Goal: Task Accomplishment & Management: Manage account settings

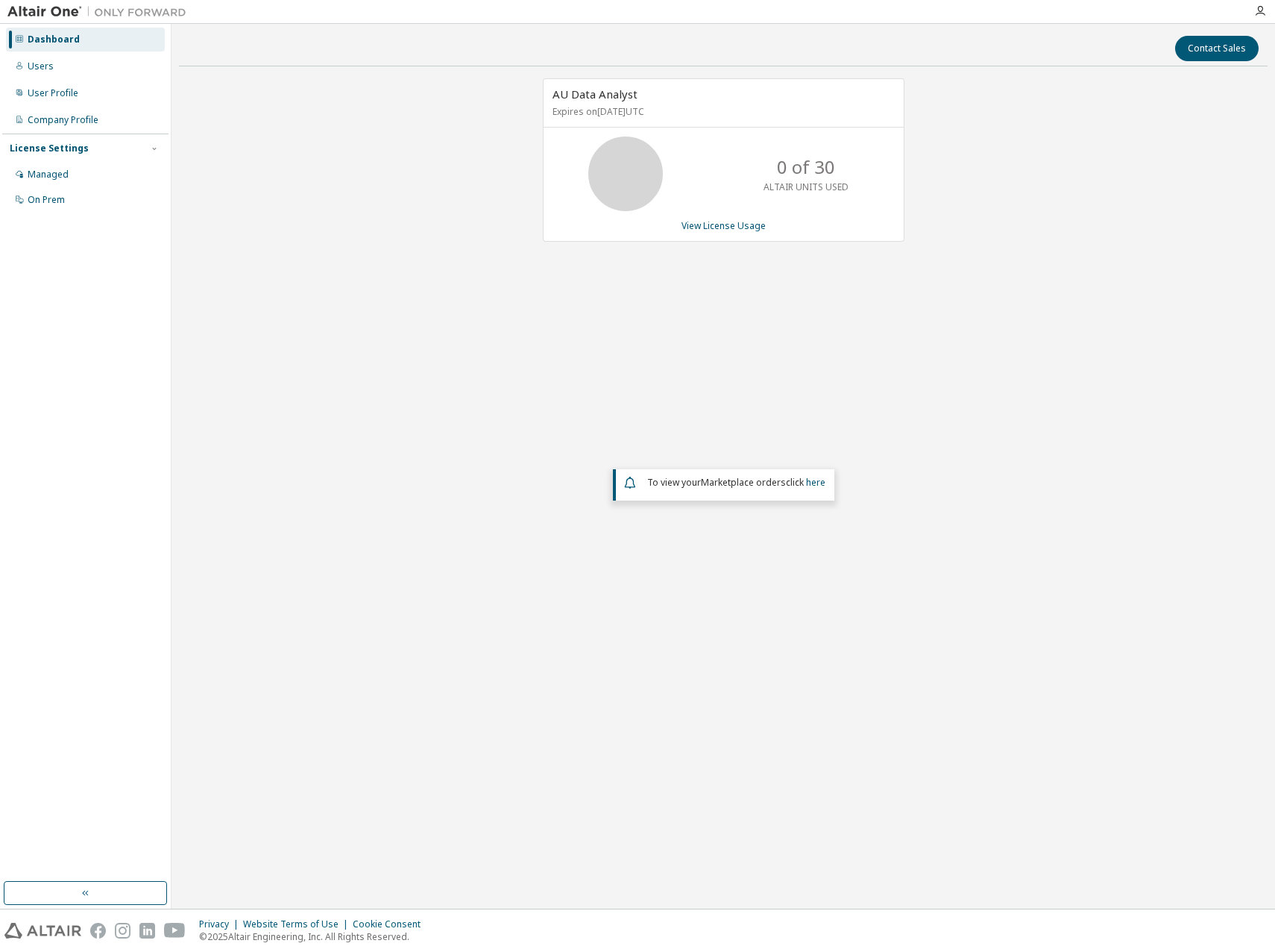
click at [1072, 342] on div "AU Data Analyst Expires on [DATE] UTC 0 of 30 ALTAIR UNITS USED View License Us…" at bounding box center [724, 388] width 1089 height 618
click at [812, 183] on p "ALTAIR UNITS USED" at bounding box center [805, 187] width 85 height 13
click at [757, 226] on link "View License Usage" at bounding box center [724, 225] width 85 height 13
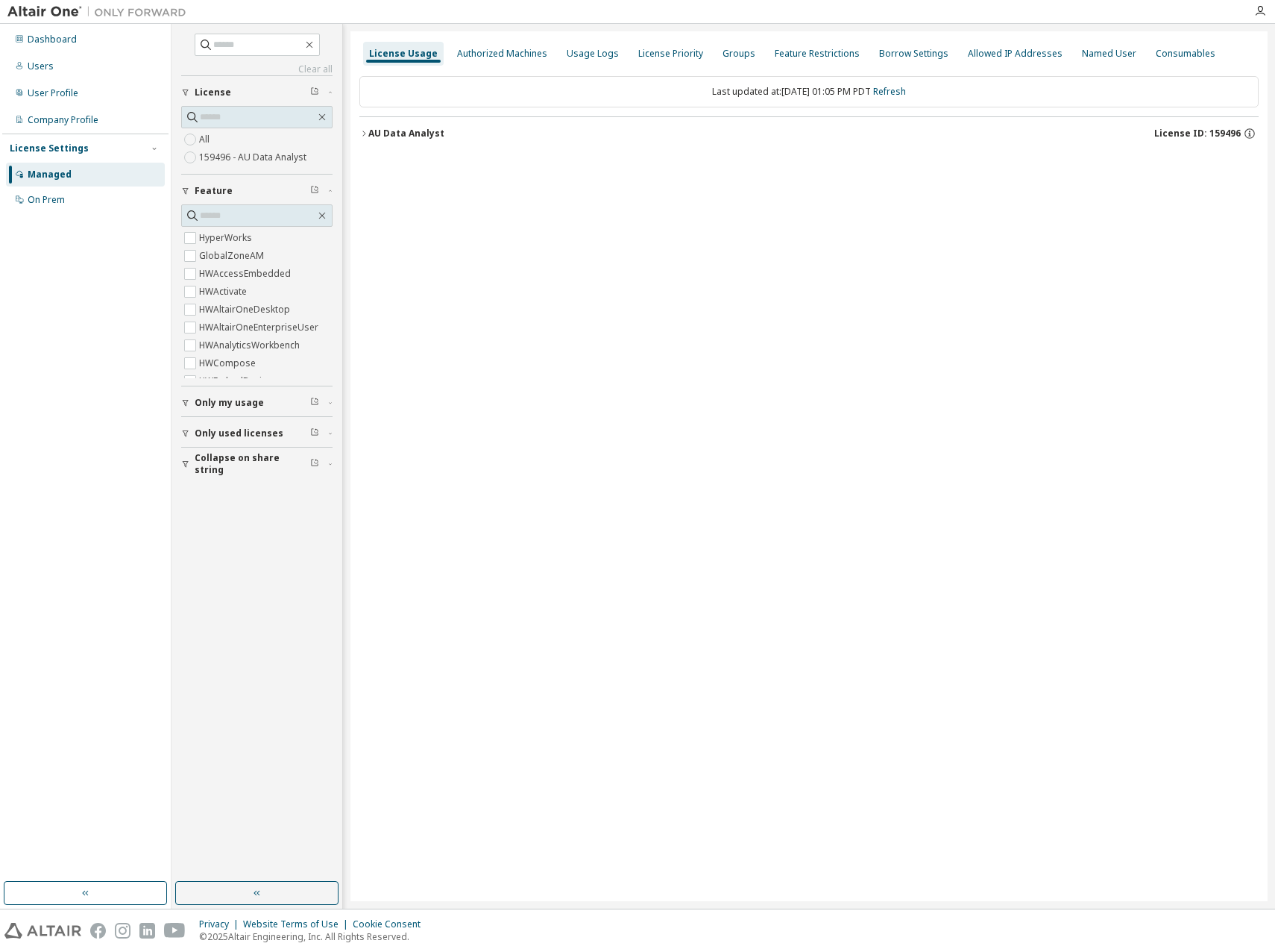
click at [836, 300] on div "License Usage Authorized Machines Usage Logs License Priority Groups Feature Re…" at bounding box center [808, 466] width 917 height 869
click at [395, 49] on div "License Usage" at bounding box center [404, 53] width 69 height 12
click at [58, 40] on div "Dashboard" at bounding box center [52, 40] width 50 height 12
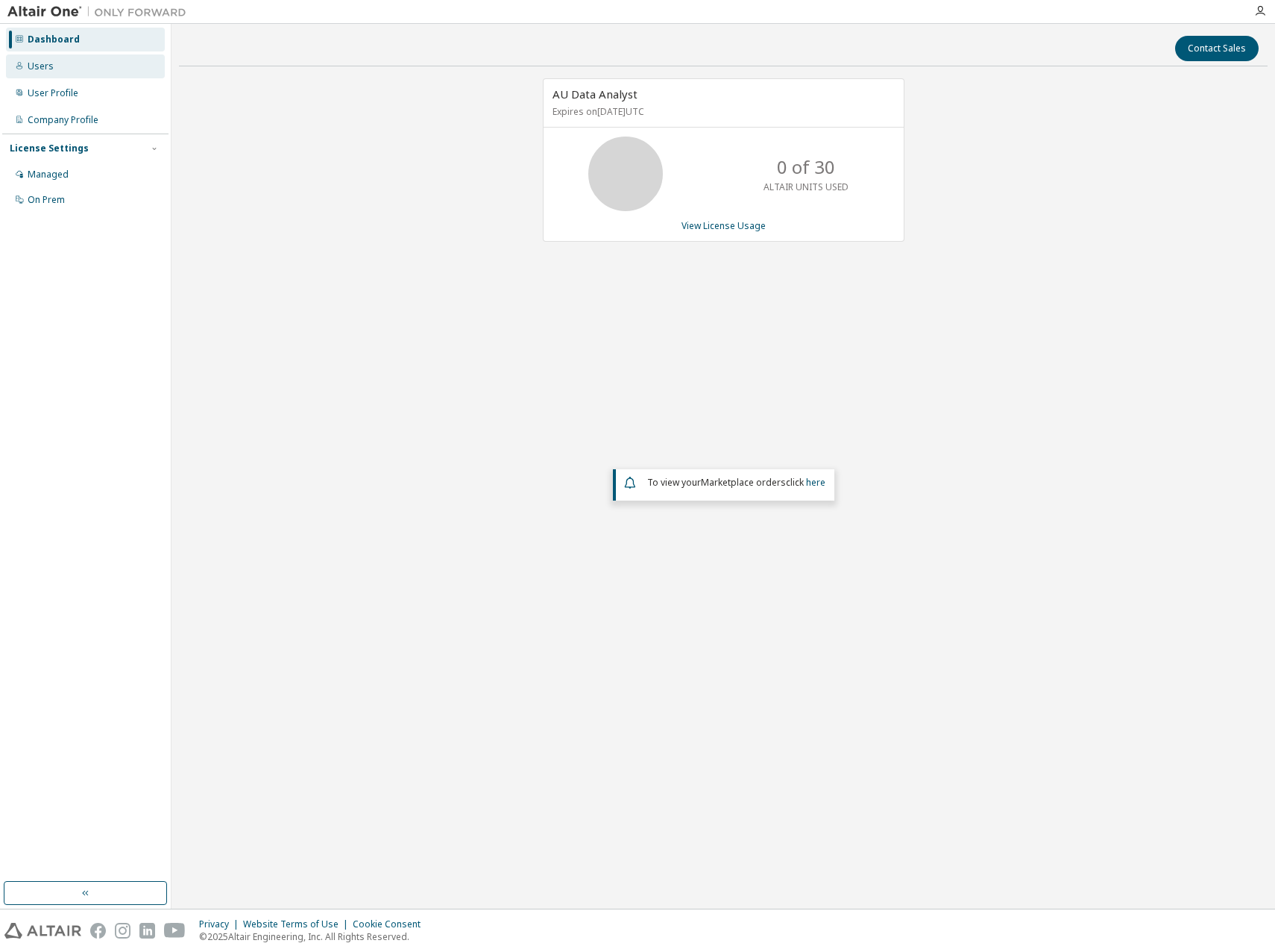
click at [50, 63] on div "Users" at bounding box center [40, 66] width 26 height 12
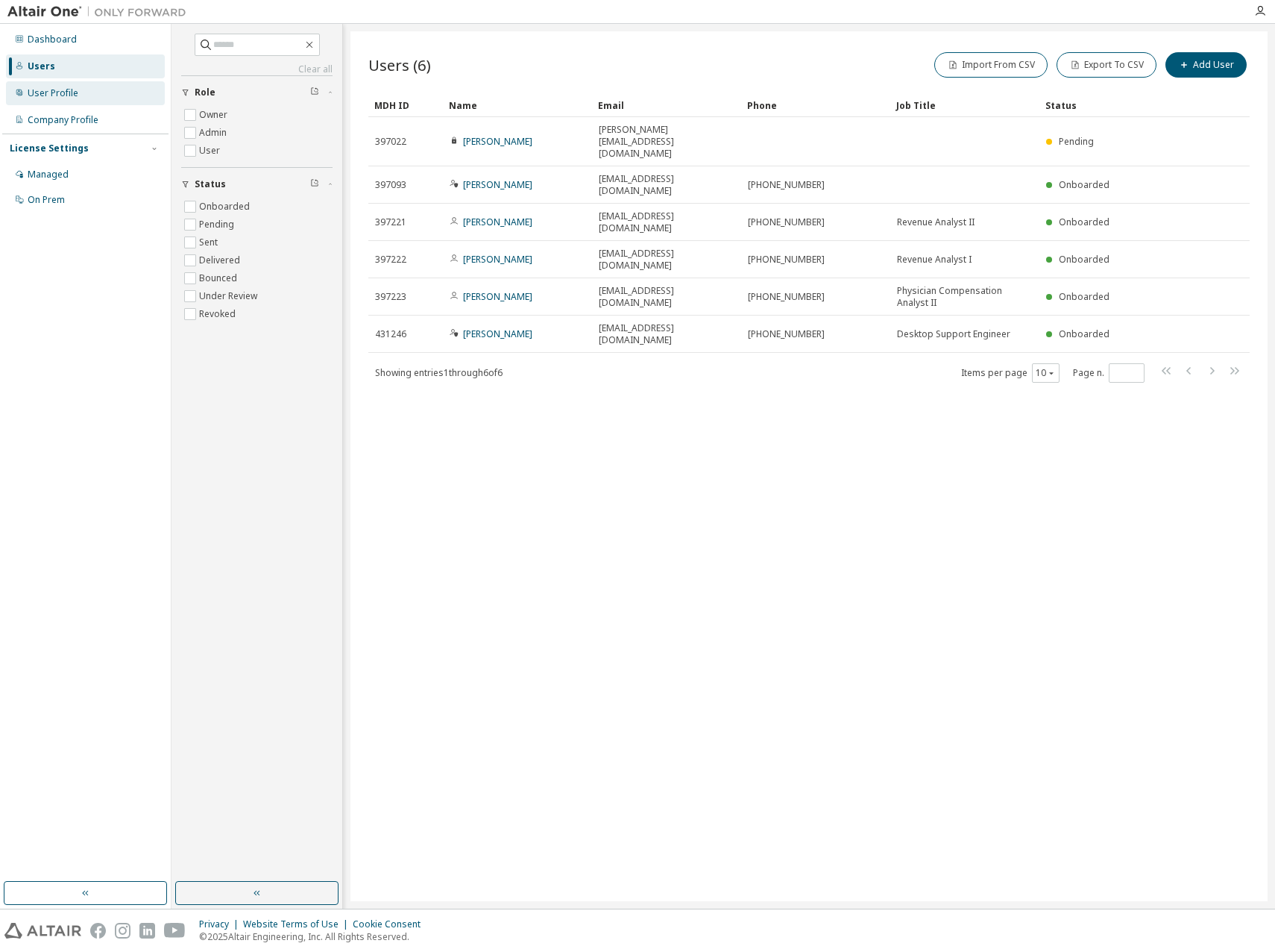
click at [43, 94] on div "User Profile" at bounding box center [53, 93] width 51 height 12
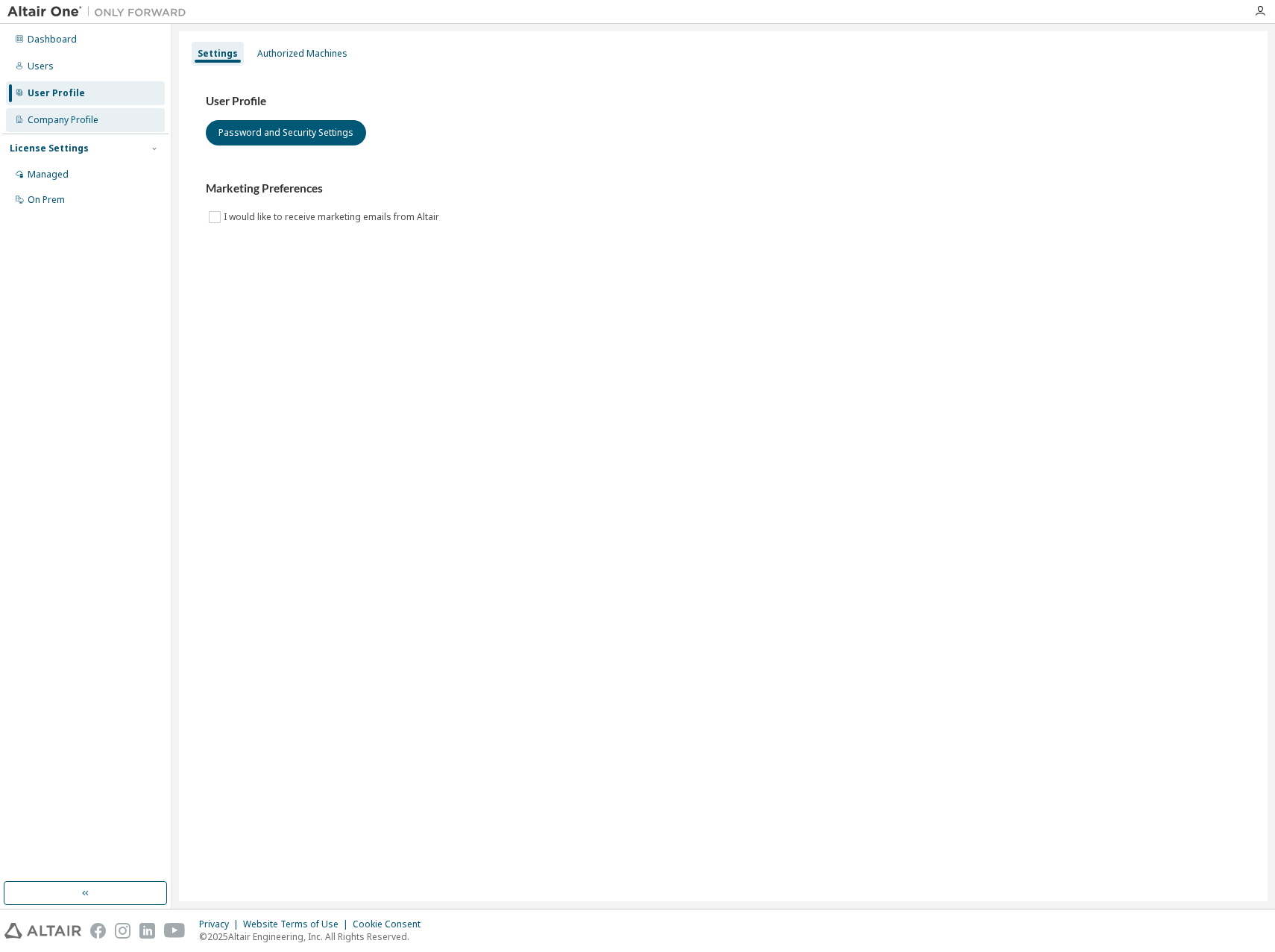
click at [59, 120] on div "Company Profile" at bounding box center [62, 120] width 71 height 12
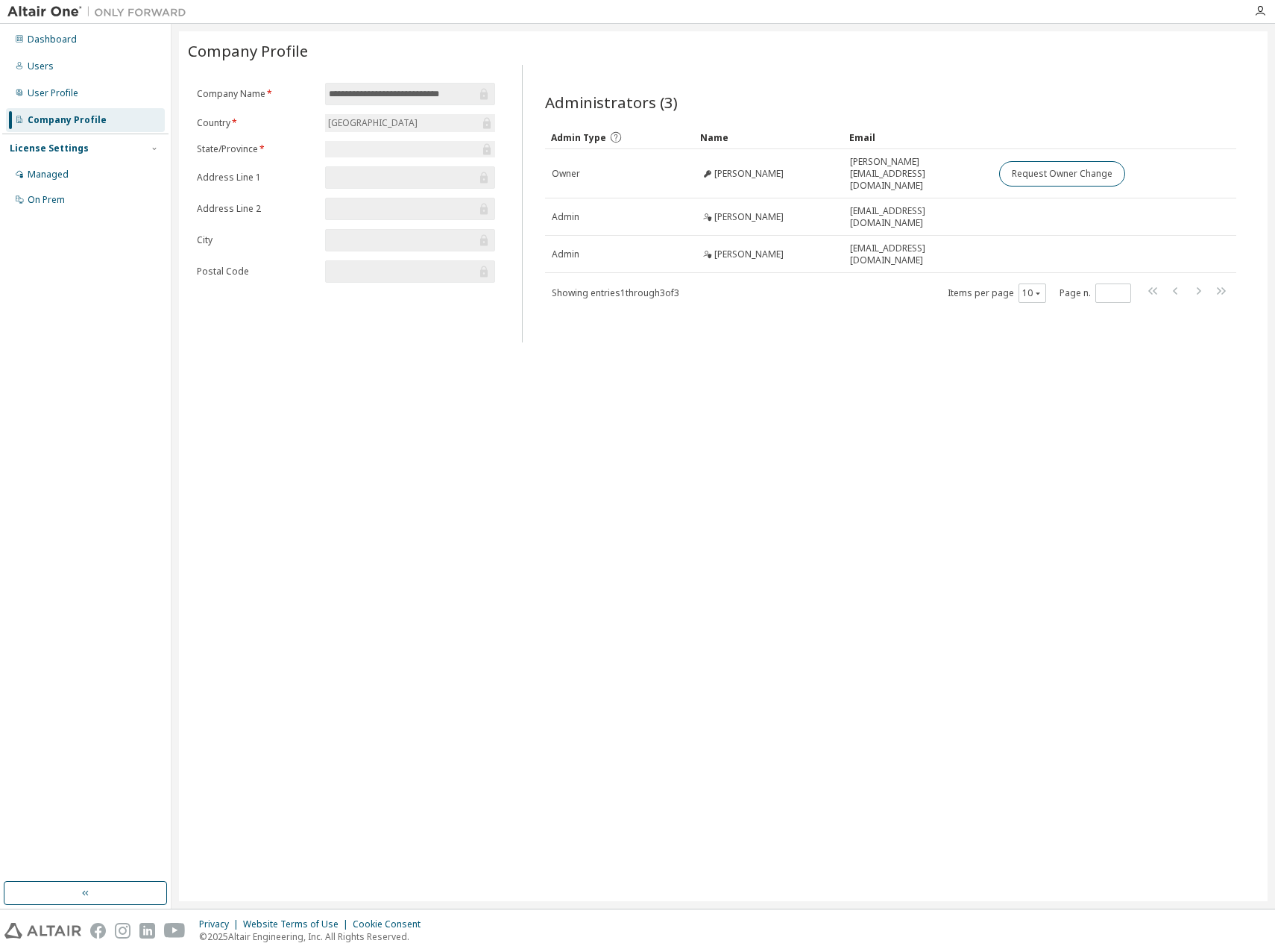
click at [1079, 721] on div "**********" at bounding box center [724, 466] width 1089 height 869
click at [68, 44] on div "Dashboard" at bounding box center [52, 40] width 50 height 12
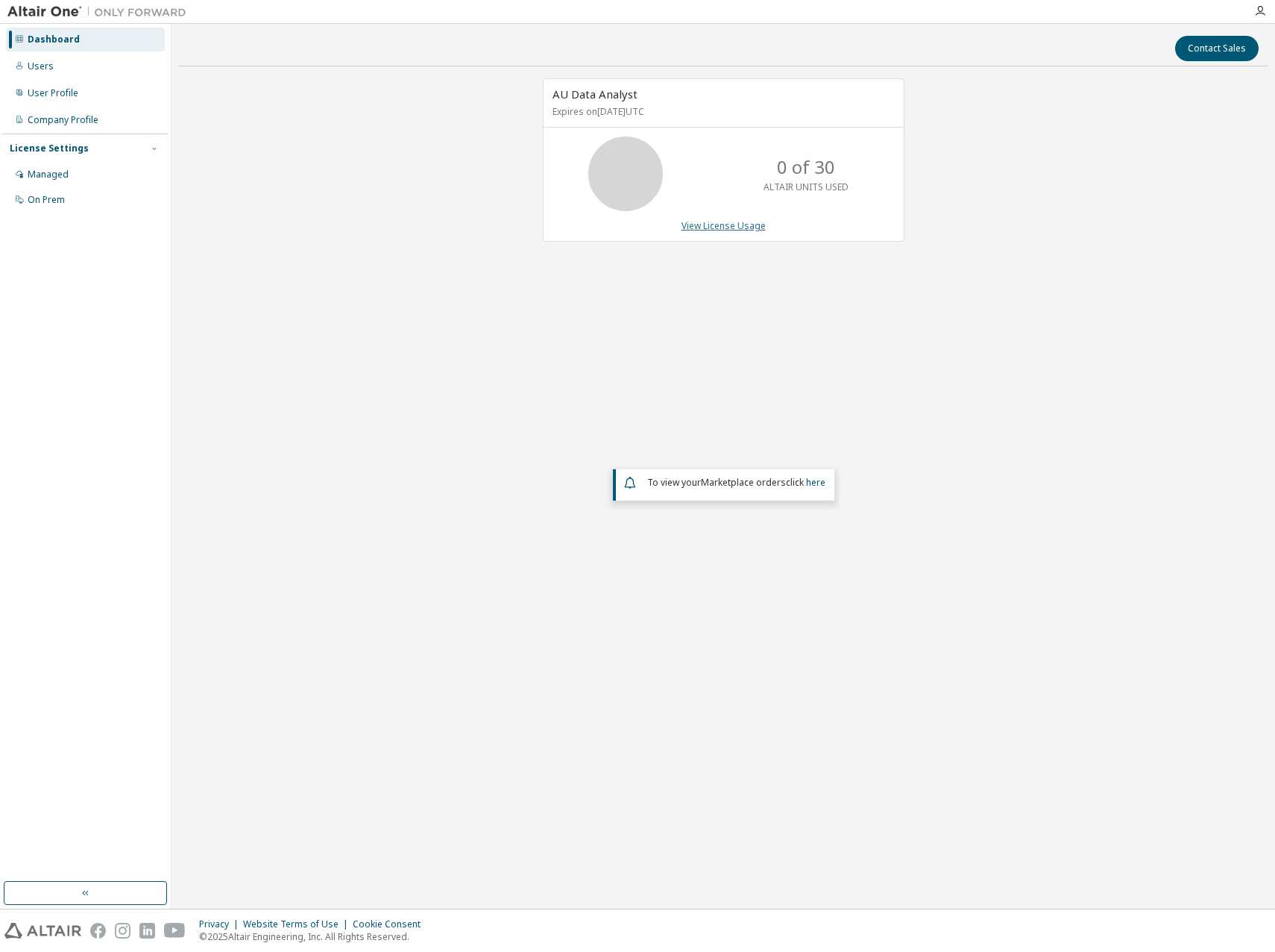
click at [754, 225] on link "View License Usage" at bounding box center [724, 225] width 85 height 13
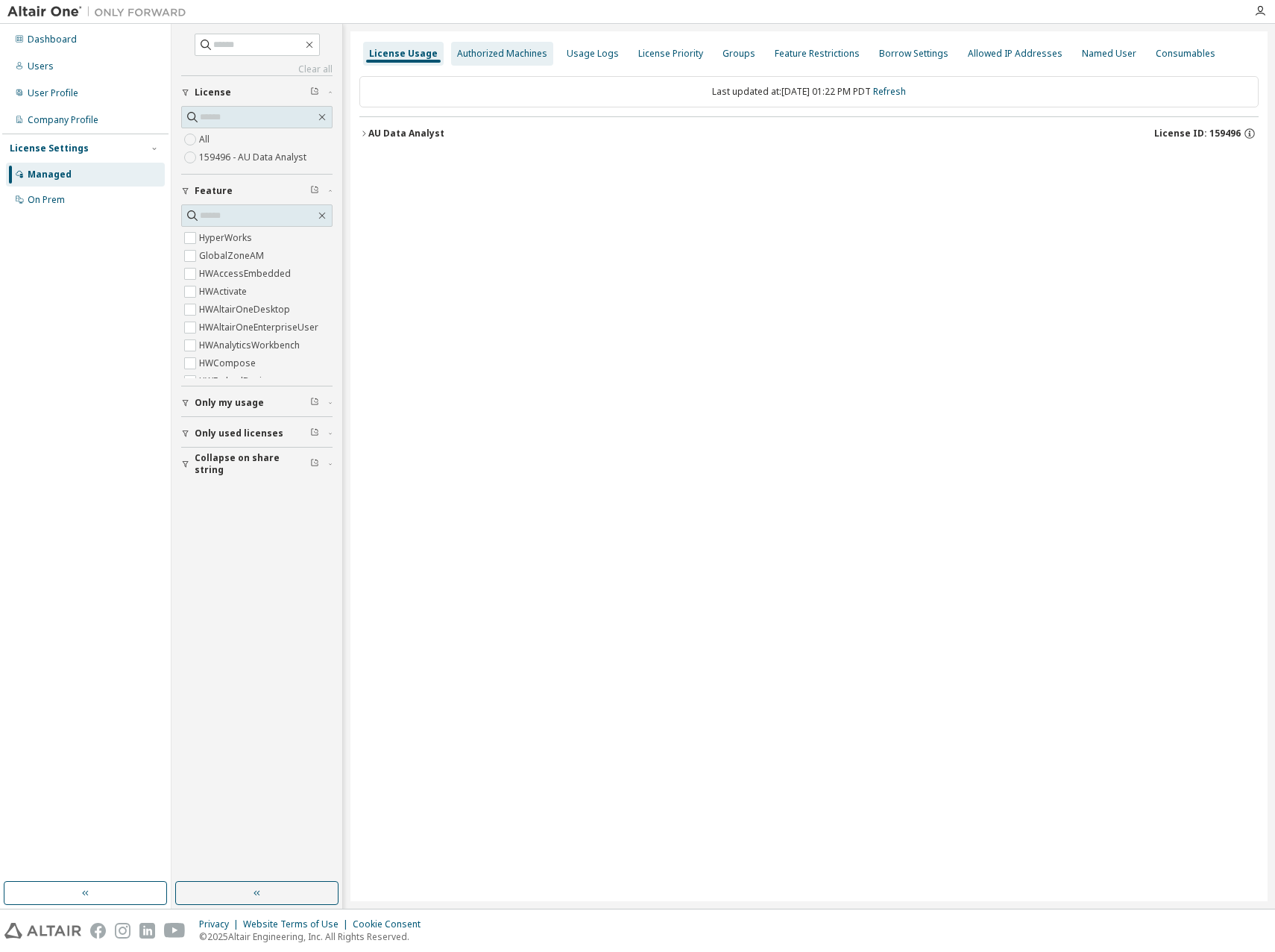
click at [504, 51] on div "Authorized Machines" at bounding box center [502, 53] width 90 height 12
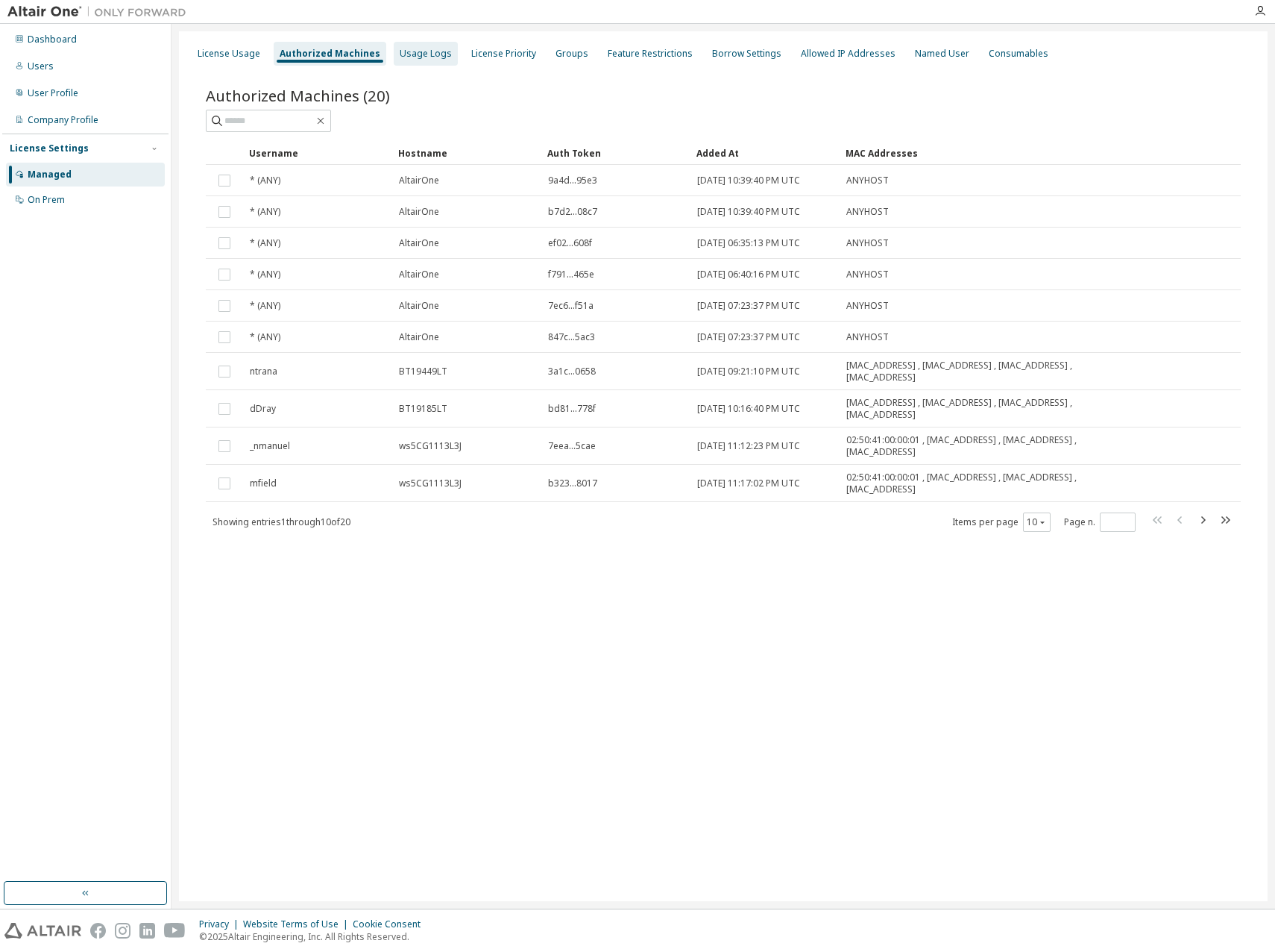
click at [434, 53] on div "Usage Logs" at bounding box center [426, 53] width 53 height 12
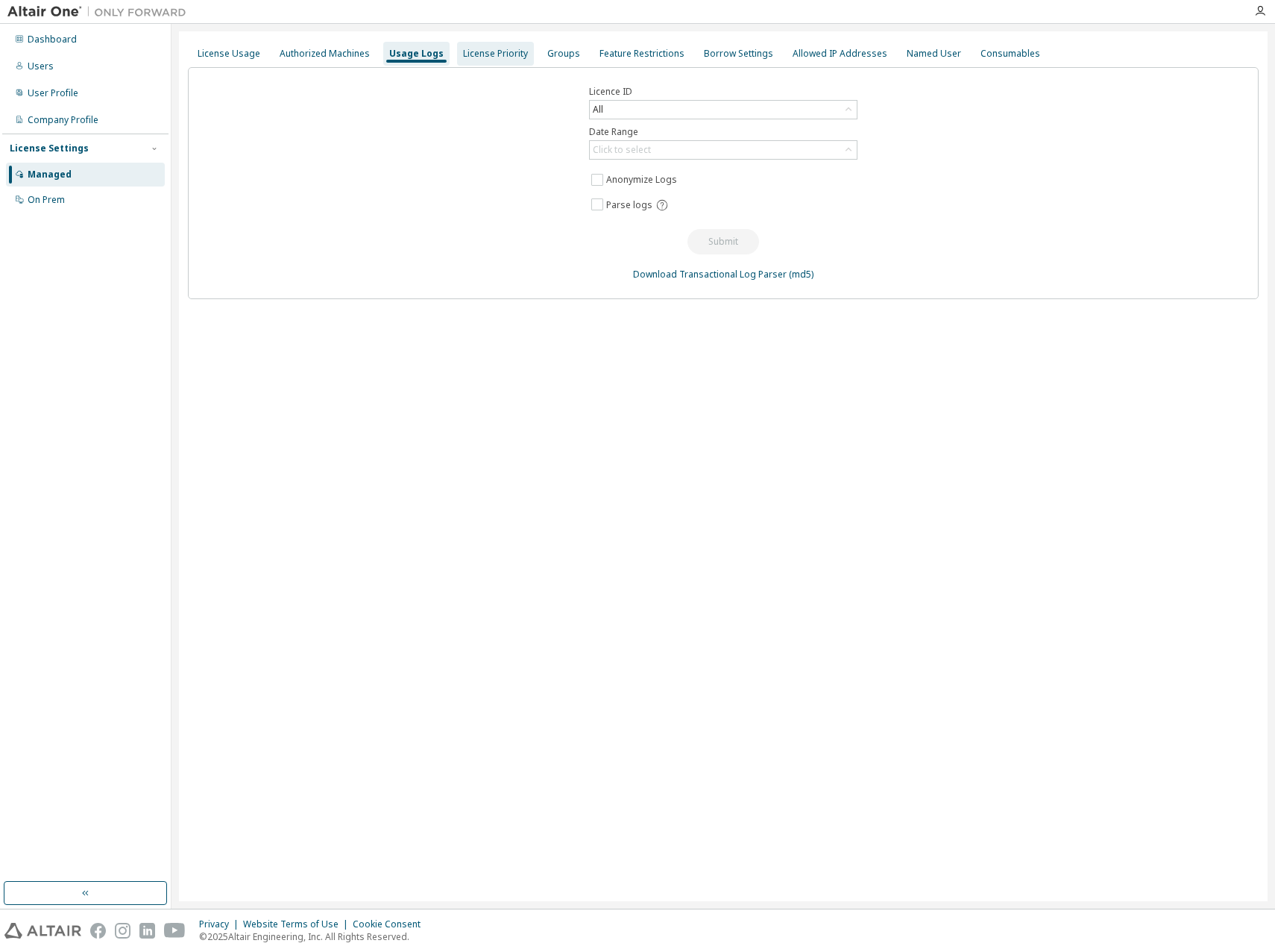
click at [502, 59] on div "License Priority" at bounding box center [495, 53] width 65 height 12
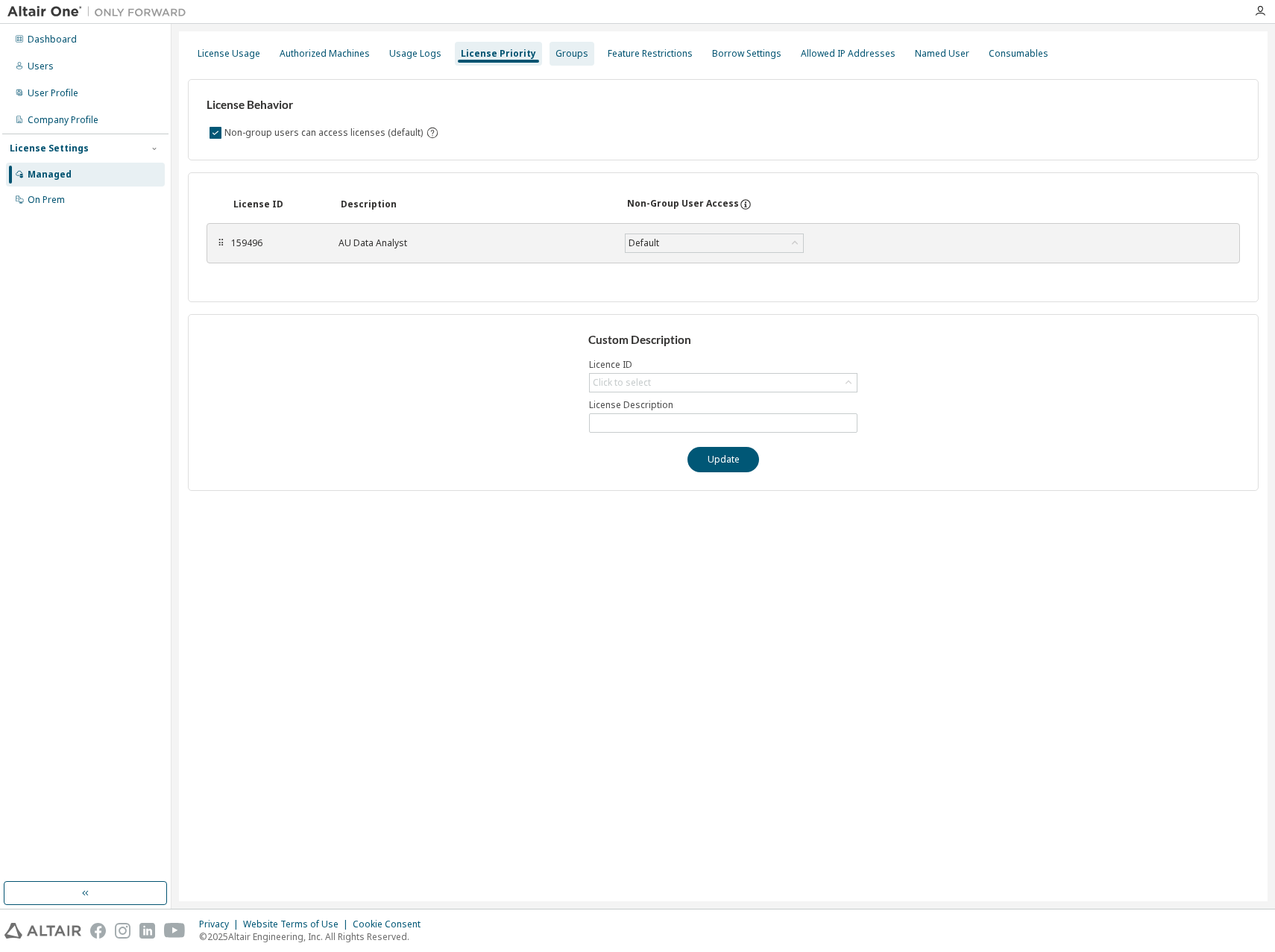
click at [569, 59] on div "Groups" at bounding box center [572, 53] width 33 height 12
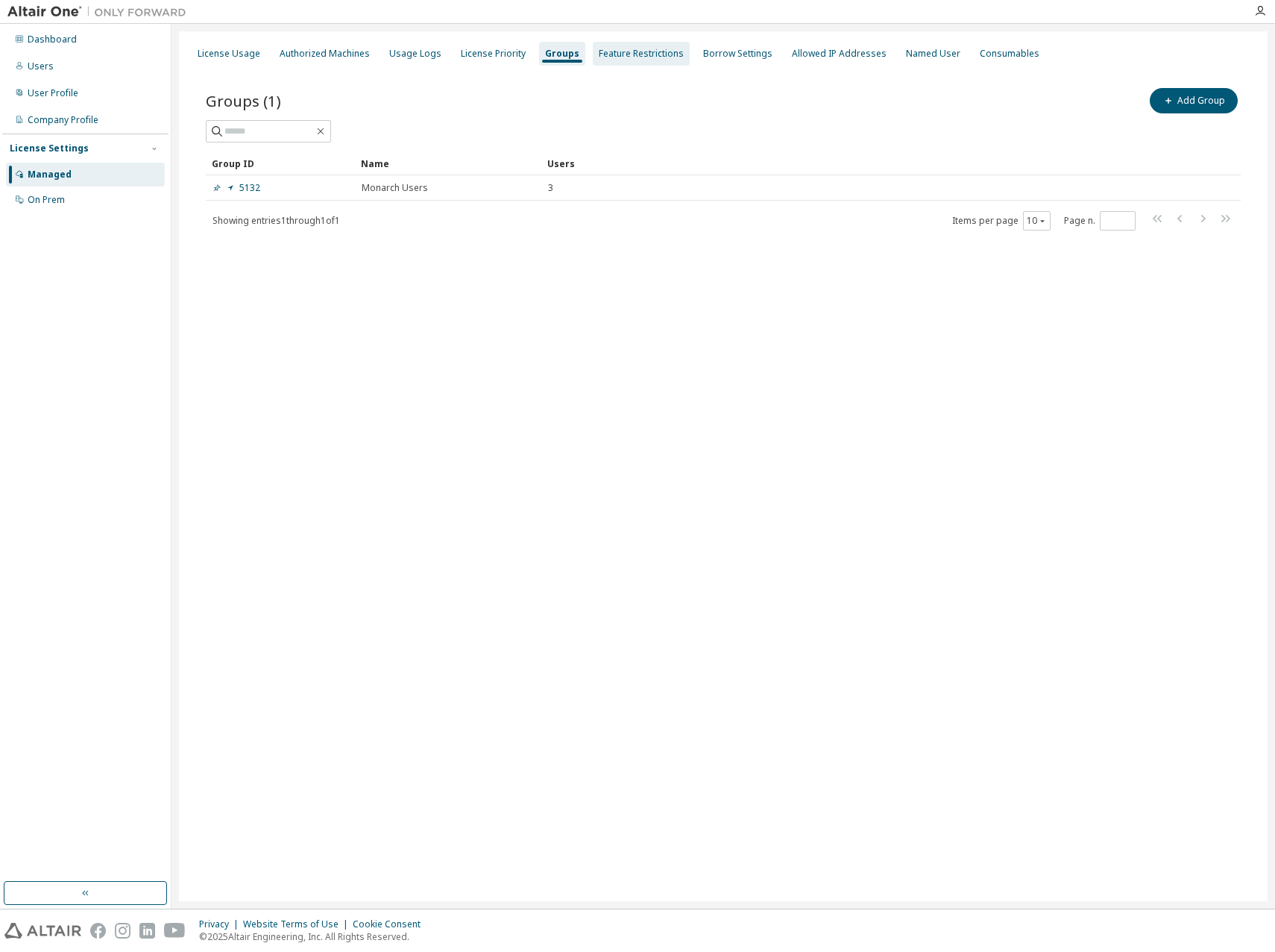
click at [645, 53] on div "Feature Restrictions" at bounding box center [641, 53] width 85 height 12
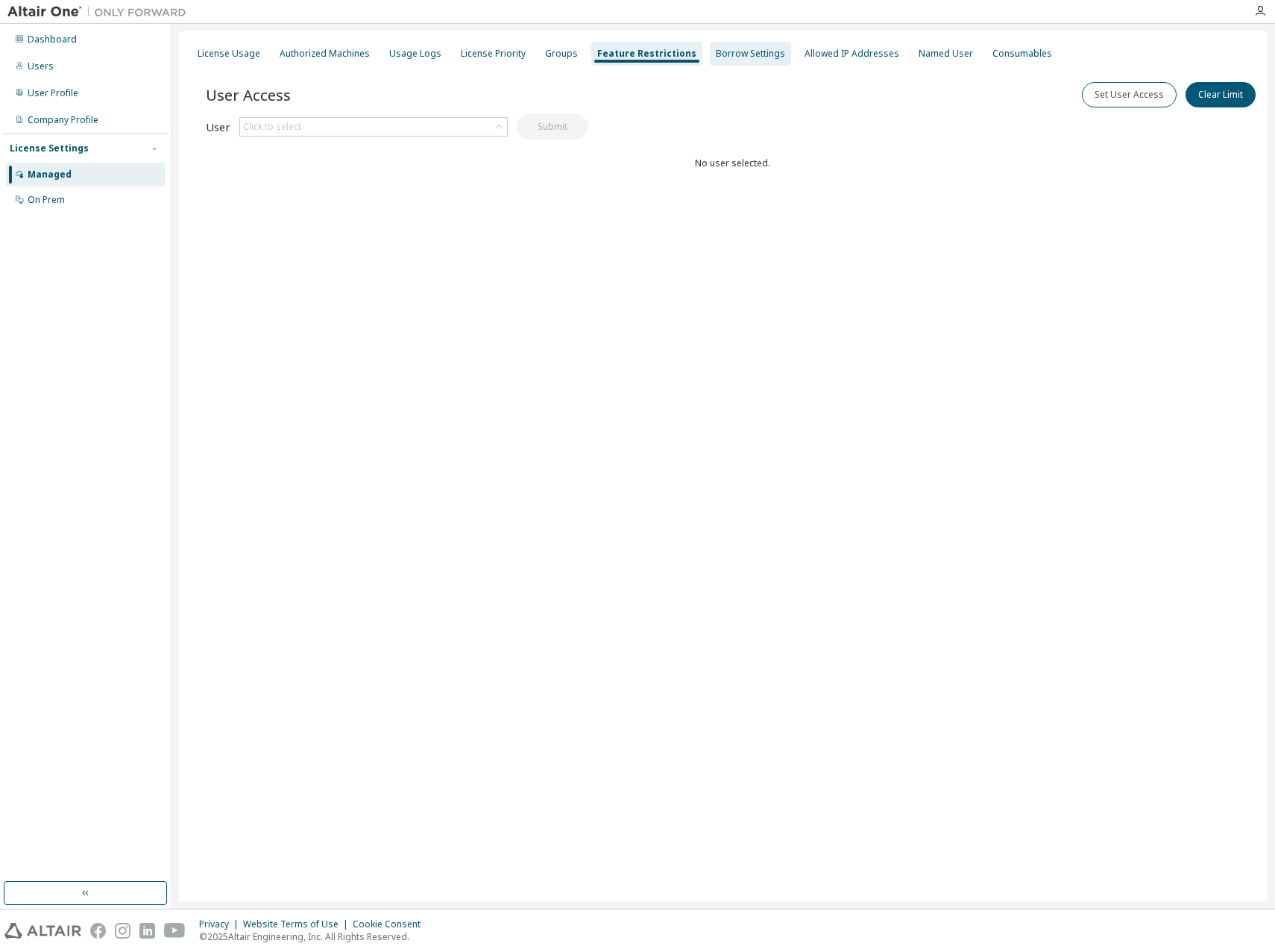
click at [715, 43] on div "Borrow Settings" at bounding box center [751, 53] width 82 height 24
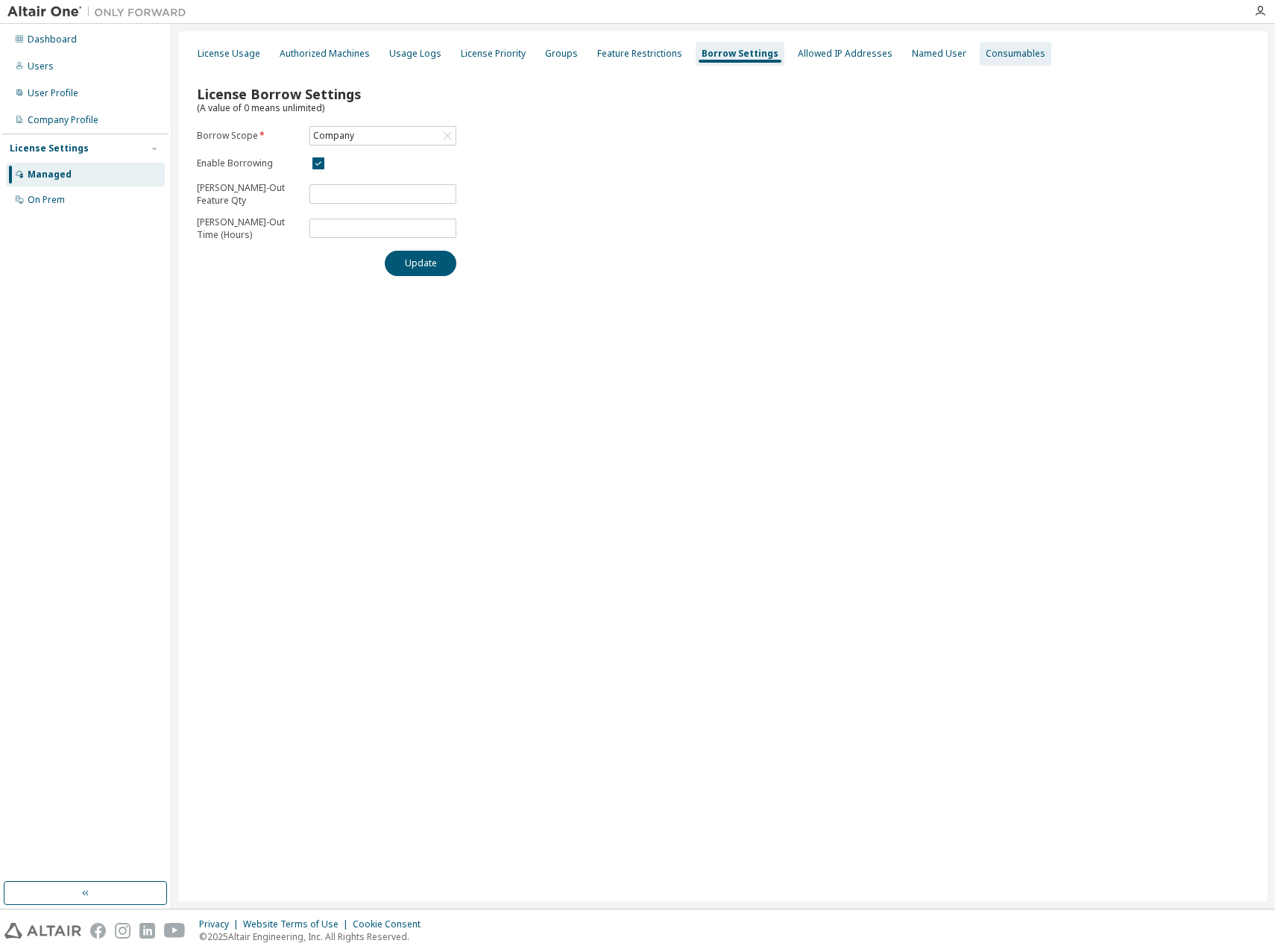
click at [1003, 53] on div "Consumables" at bounding box center [1015, 53] width 59 height 12
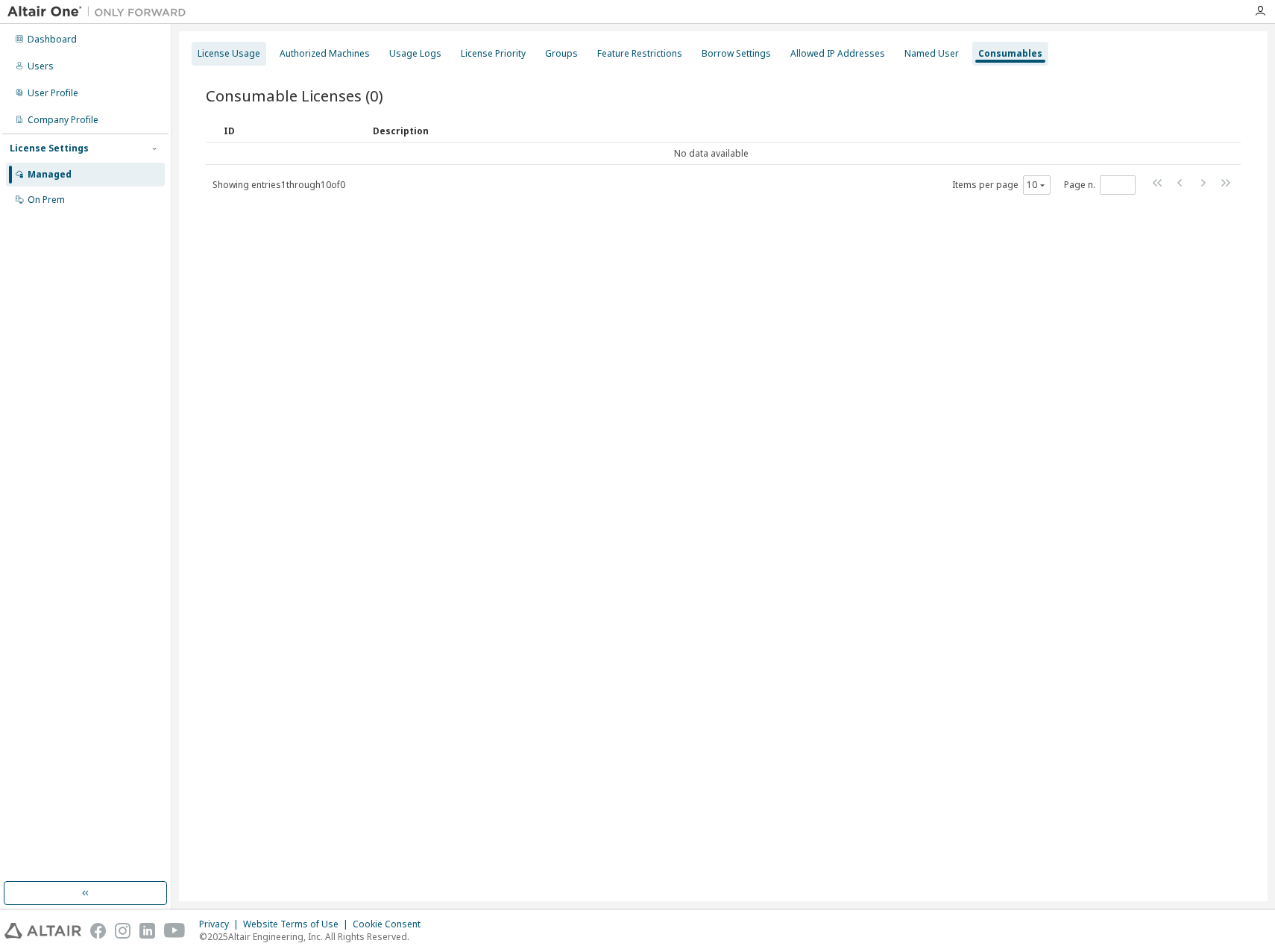
click at [217, 53] on div "License Usage" at bounding box center [229, 53] width 62 height 12
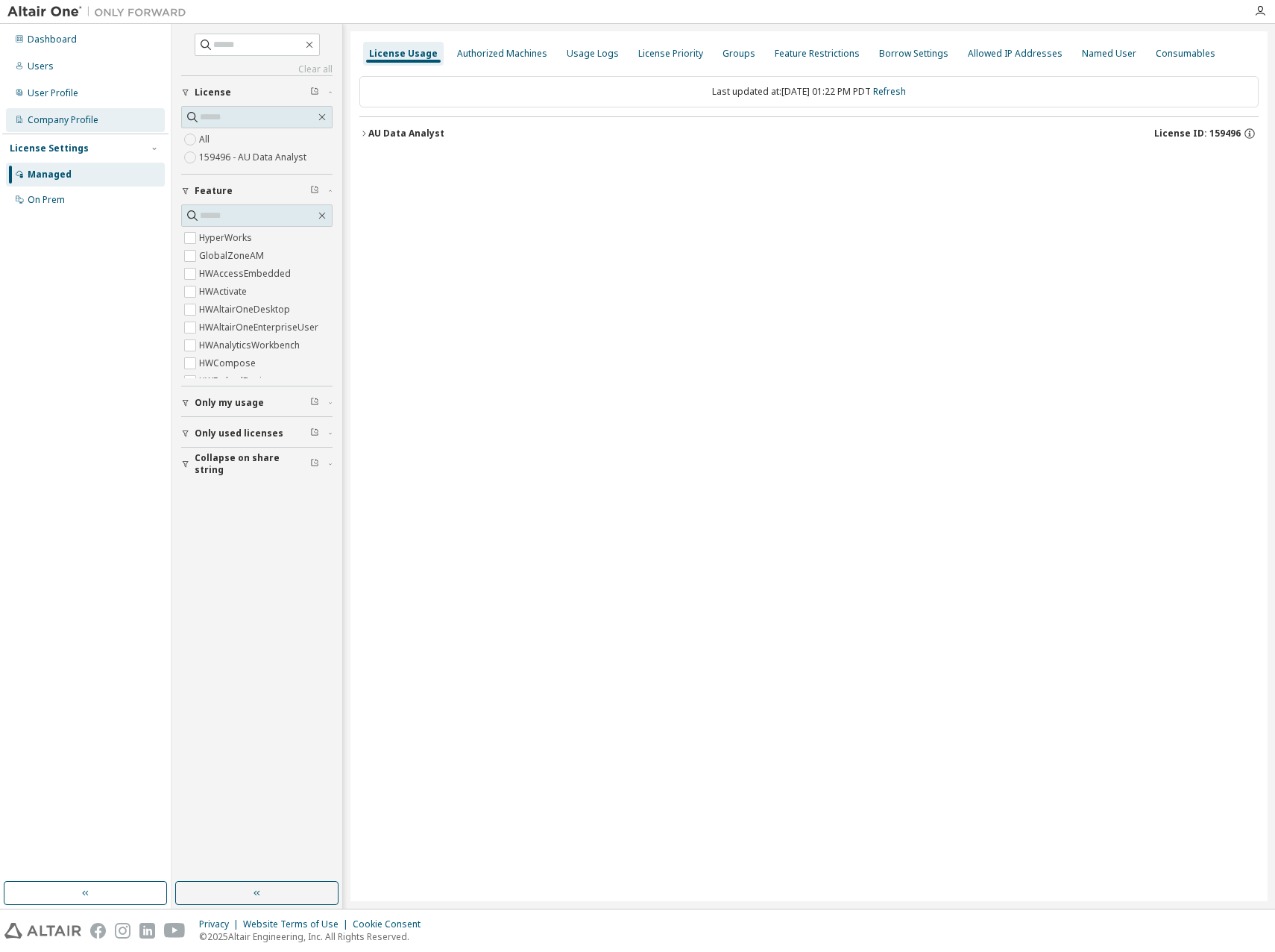
click at [71, 112] on div "Company Profile" at bounding box center [85, 120] width 159 height 24
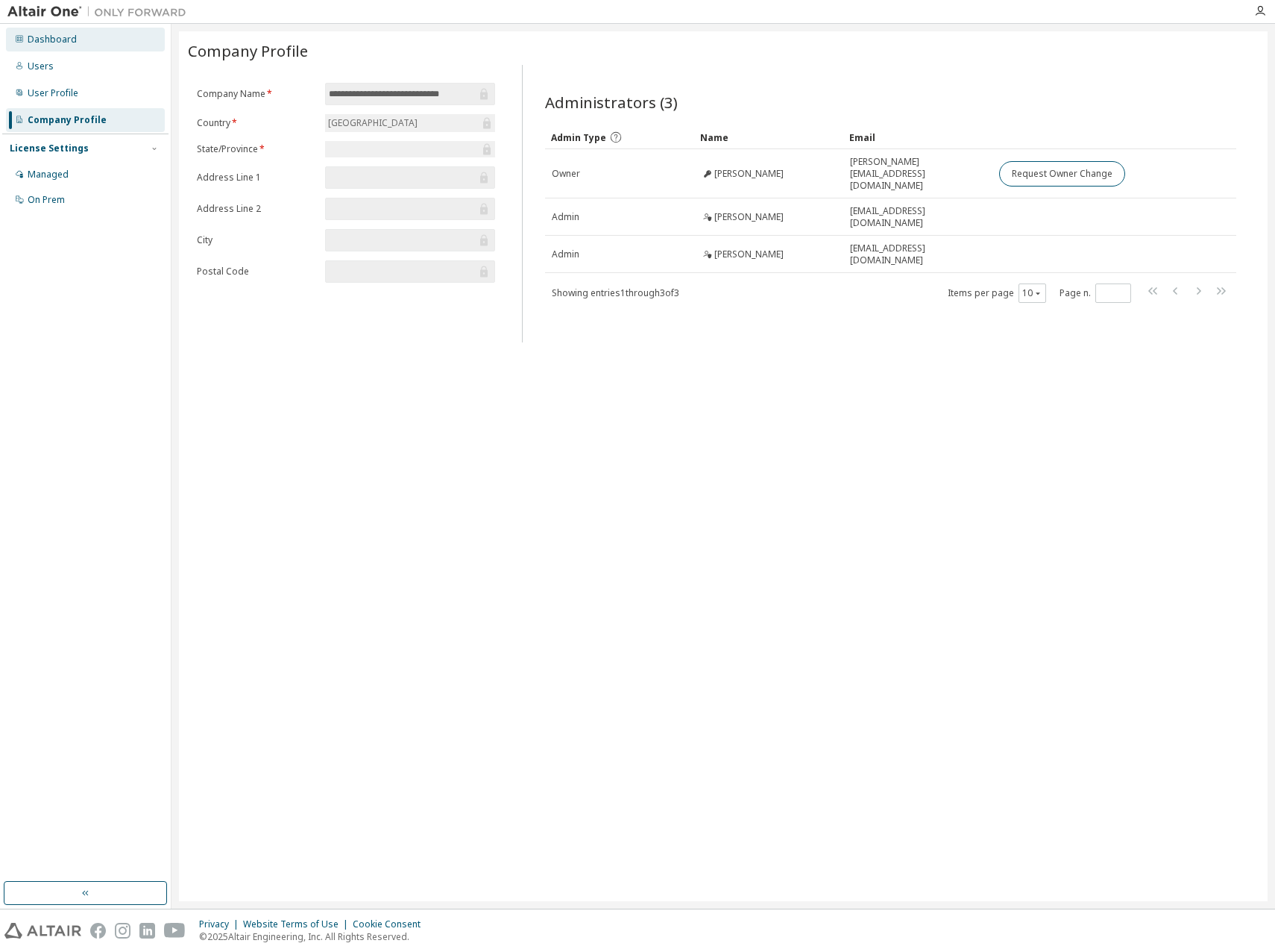
click at [27, 48] on div "Dashboard" at bounding box center [85, 39] width 159 height 24
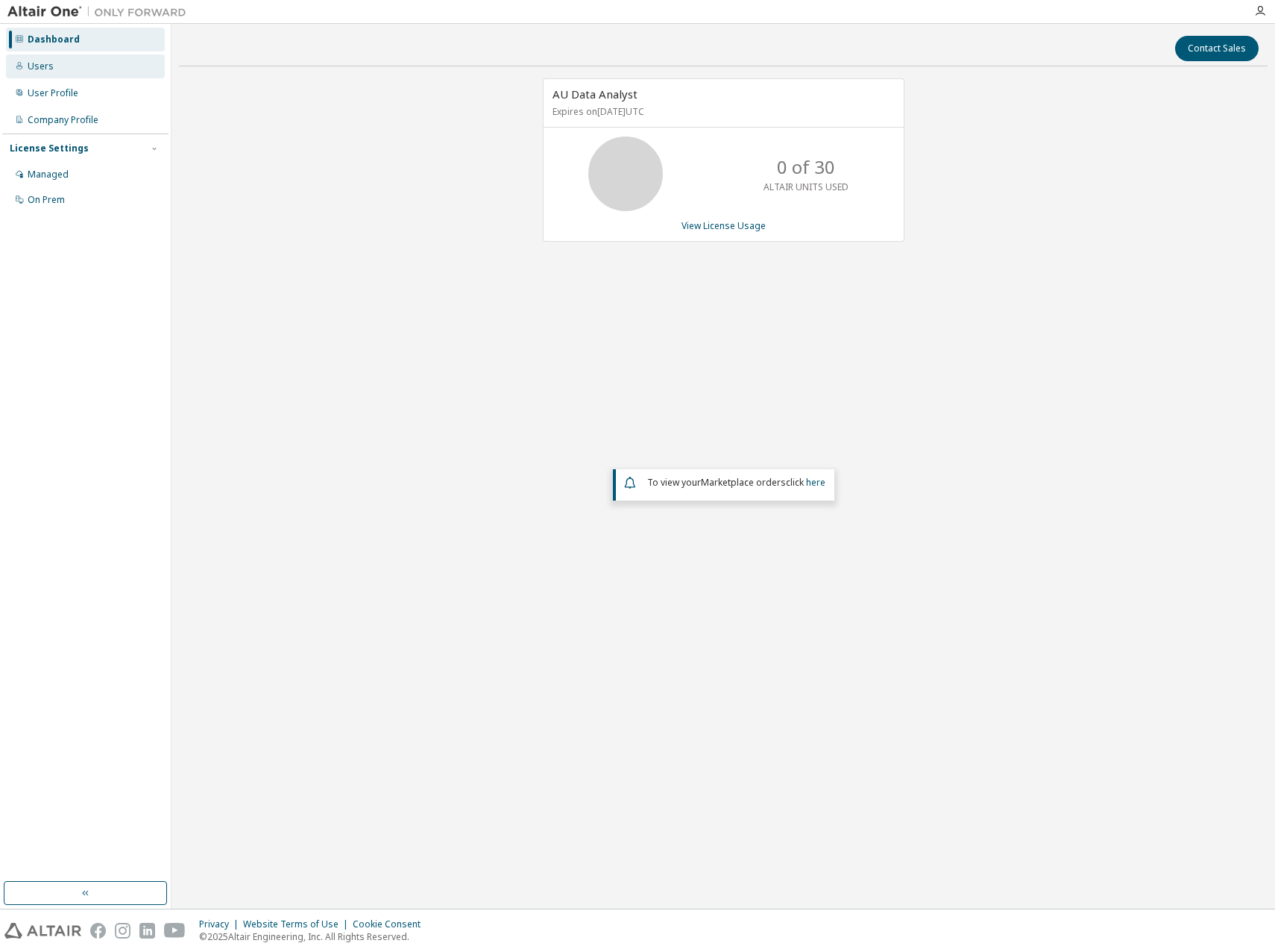
click at [34, 60] on div "Users" at bounding box center [40, 66] width 26 height 12
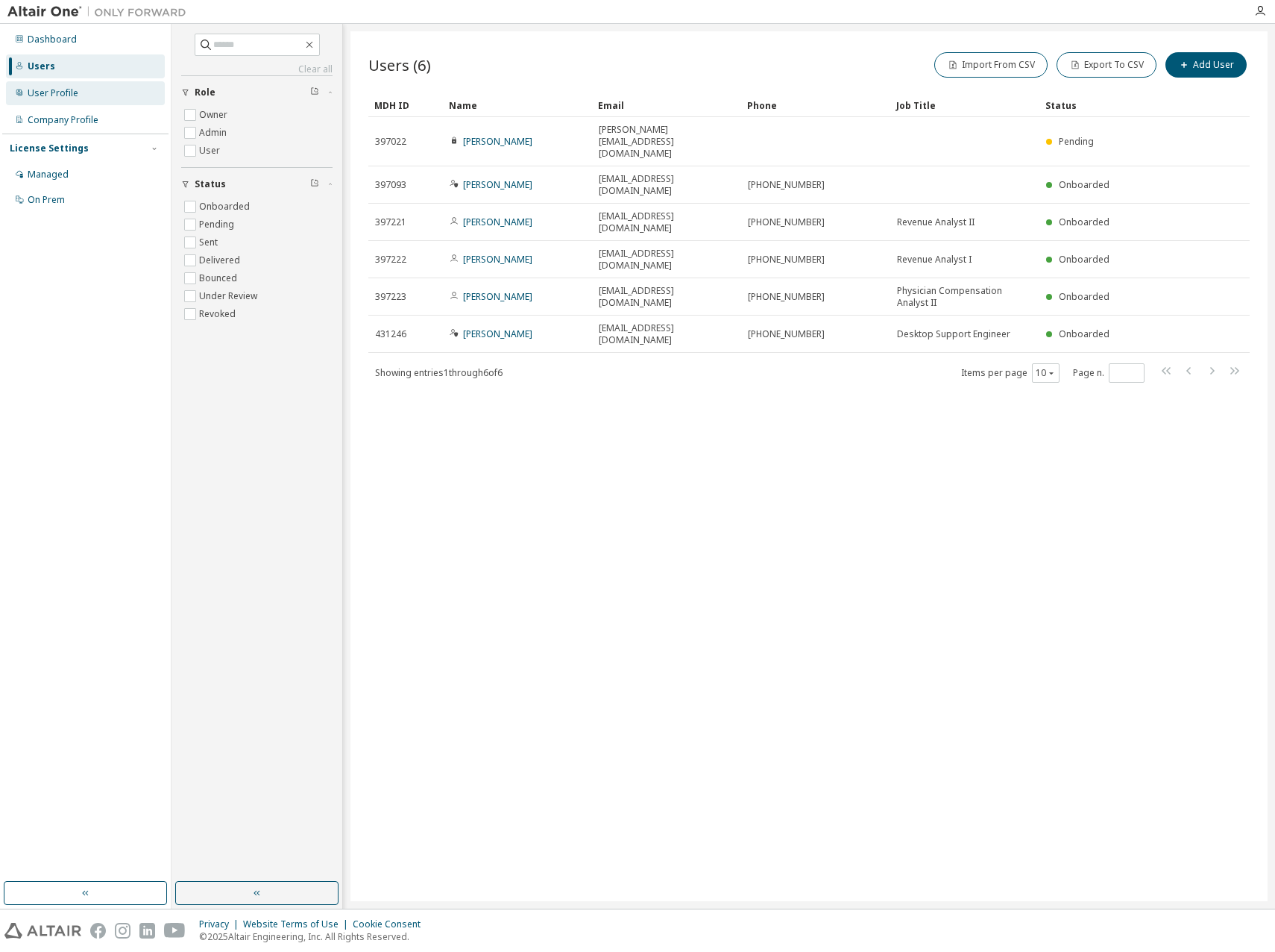
click at [95, 87] on div "User Profile" at bounding box center [85, 93] width 159 height 24
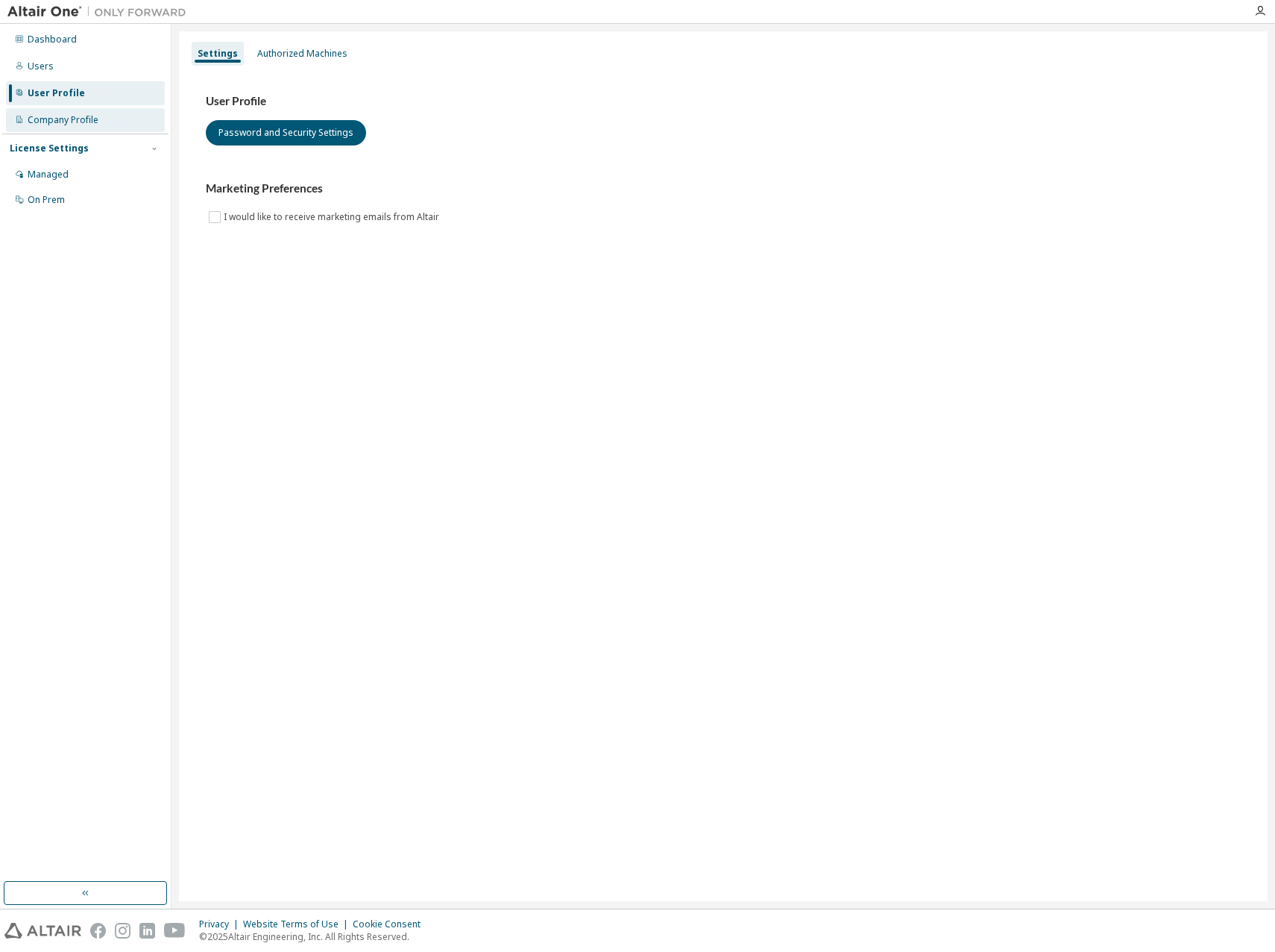
click at [85, 120] on div "Company Profile" at bounding box center [62, 120] width 71 height 12
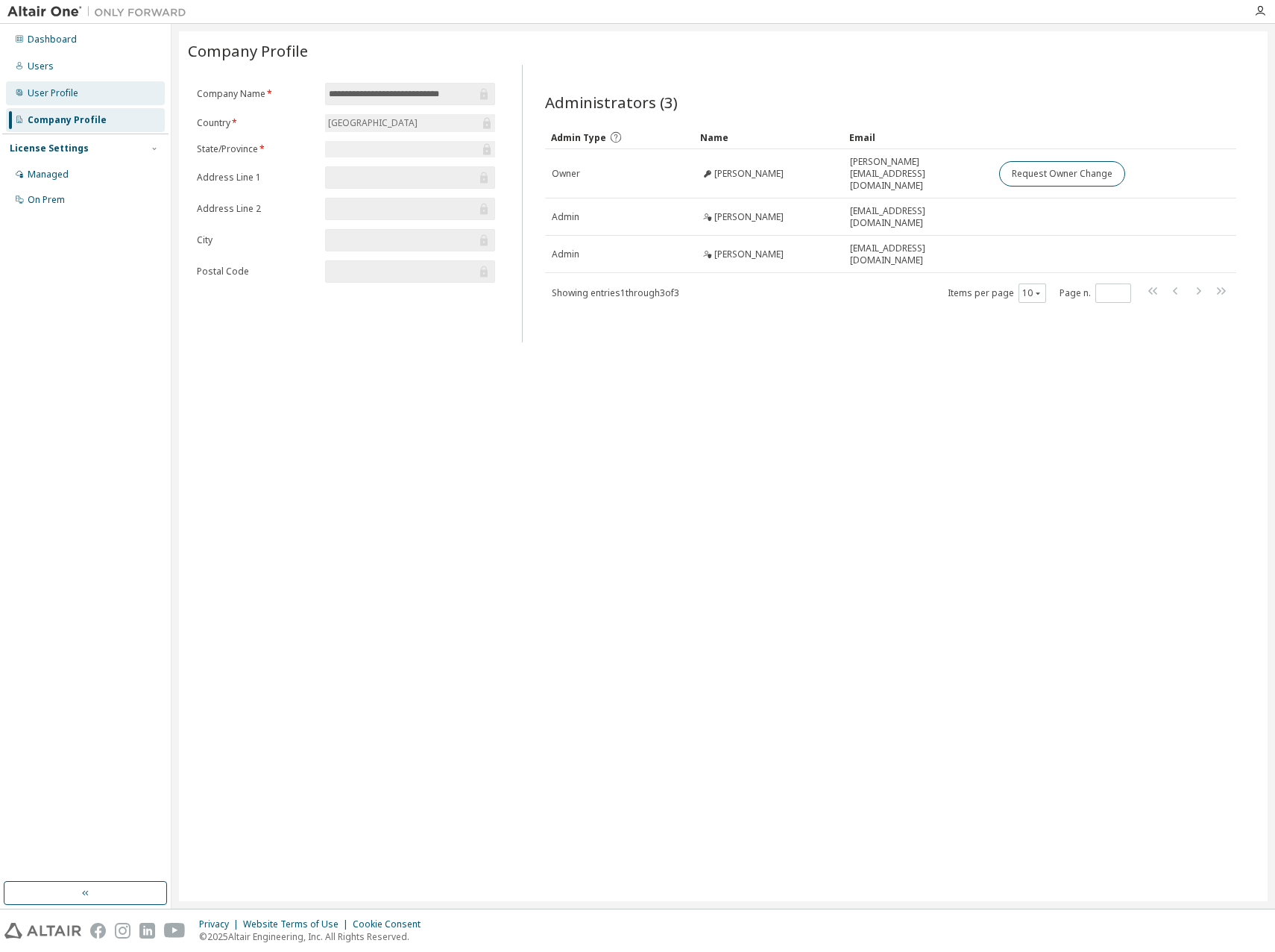
click at [82, 97] on div "User Profile" at bounding box center [85, 93] width 159 height 24
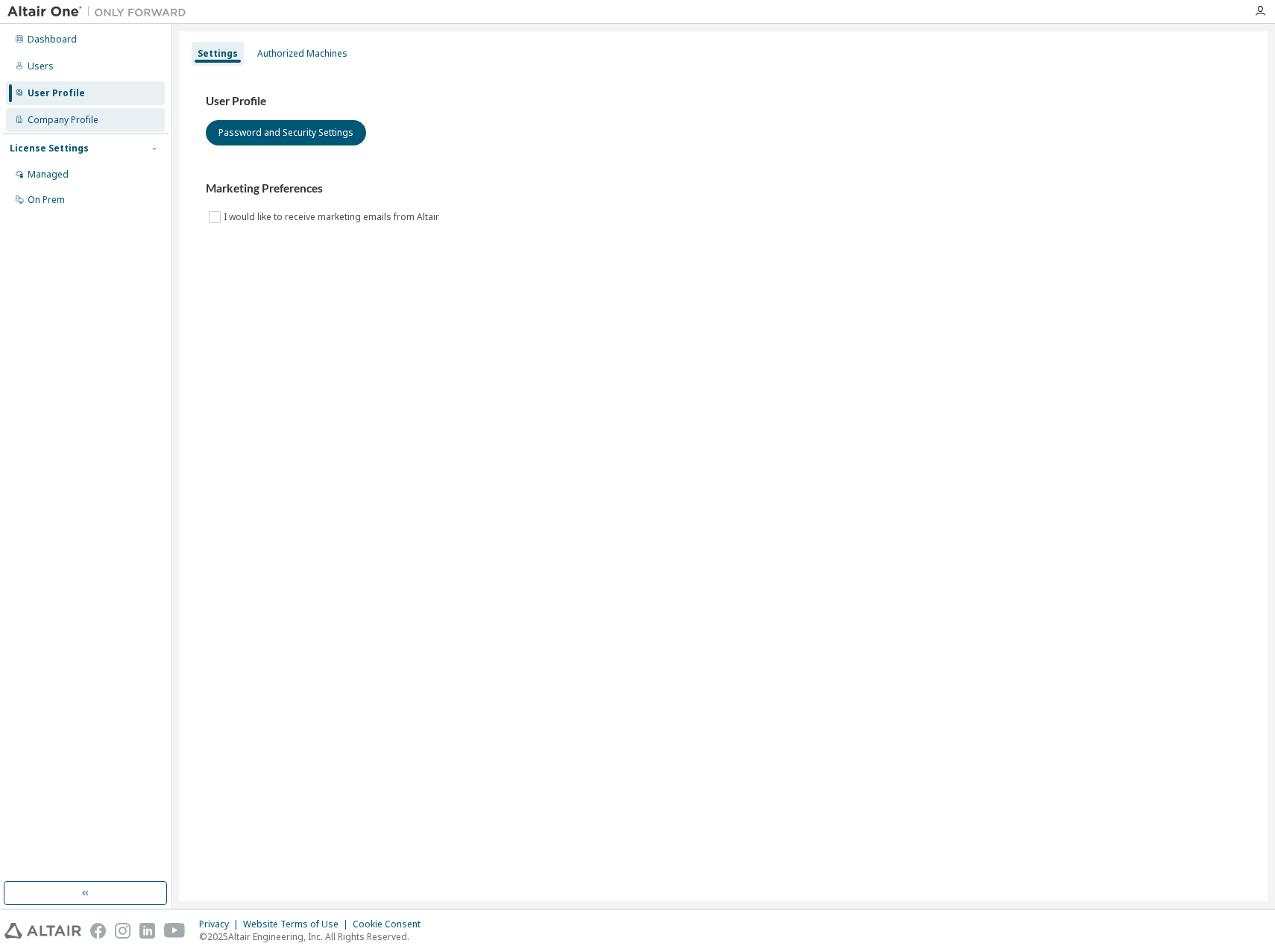
click at [59, 117] on div "Company Profile" at bounding box center [62, 120] width 71 height 12
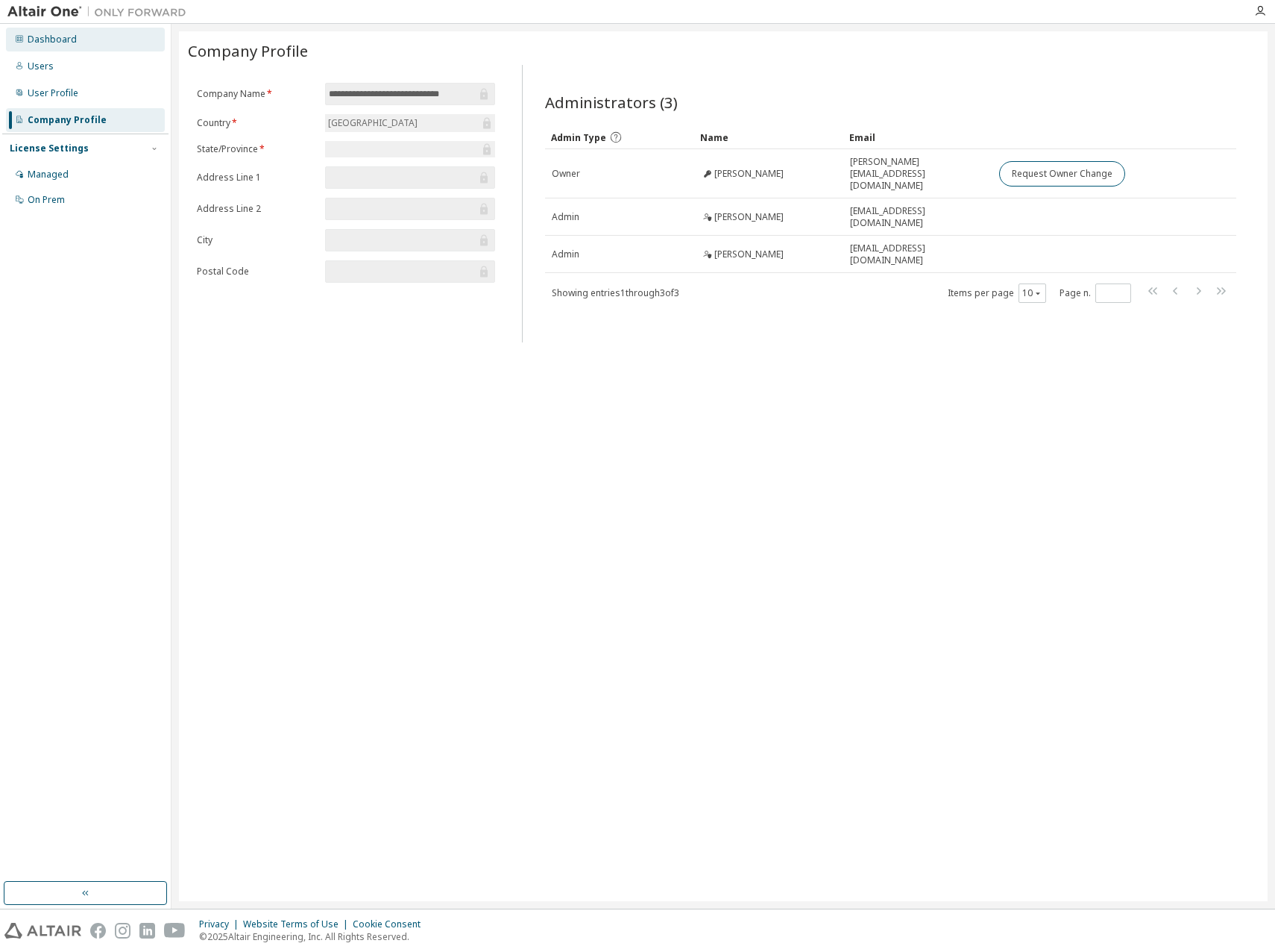
click at [58, 42] on div "Dashboard" at bounding box center [52, 40] width 50 height 12
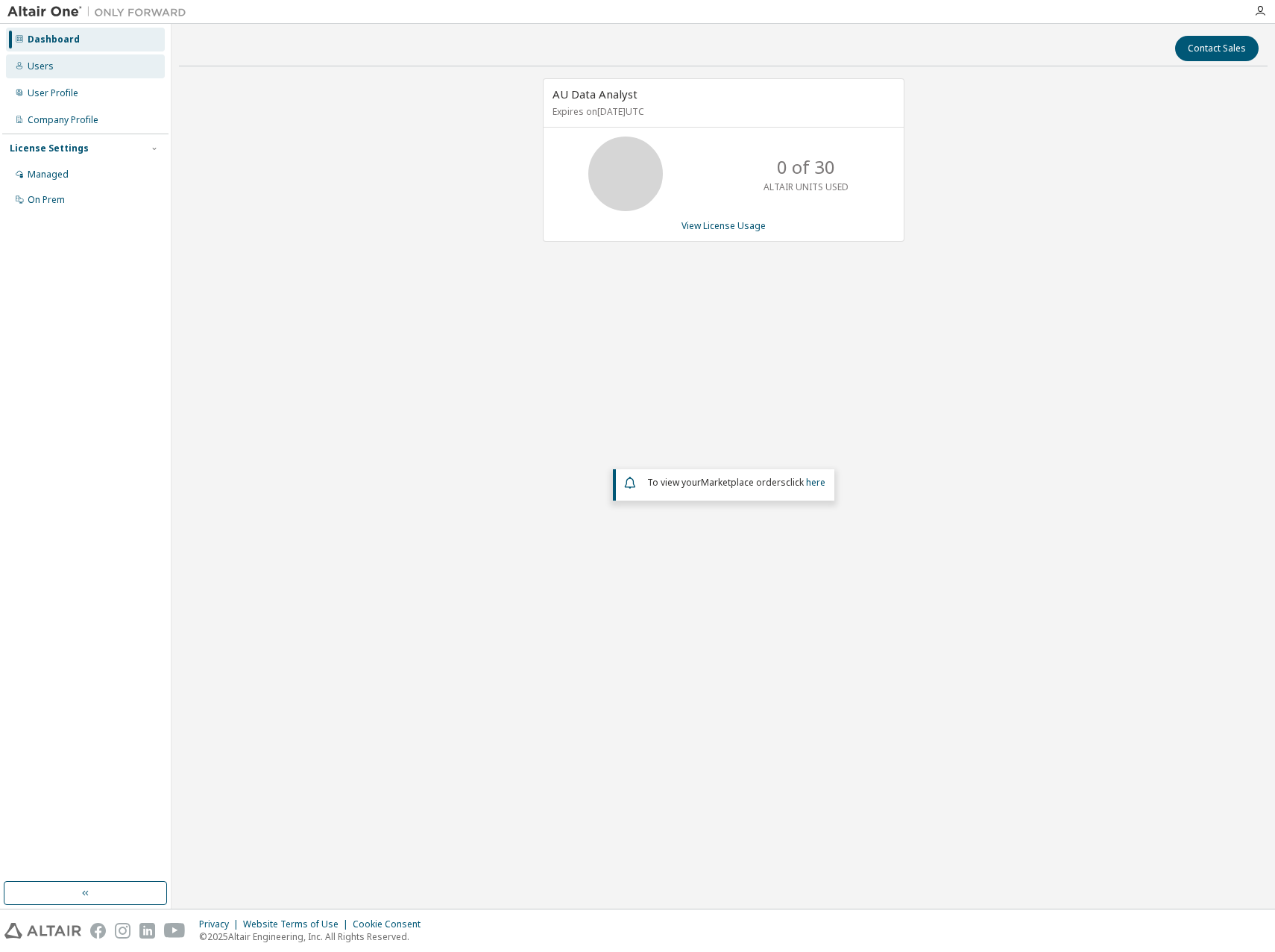
click at [67, 75] on div "Users" at bounding box center [85, 66] width 159 height 24
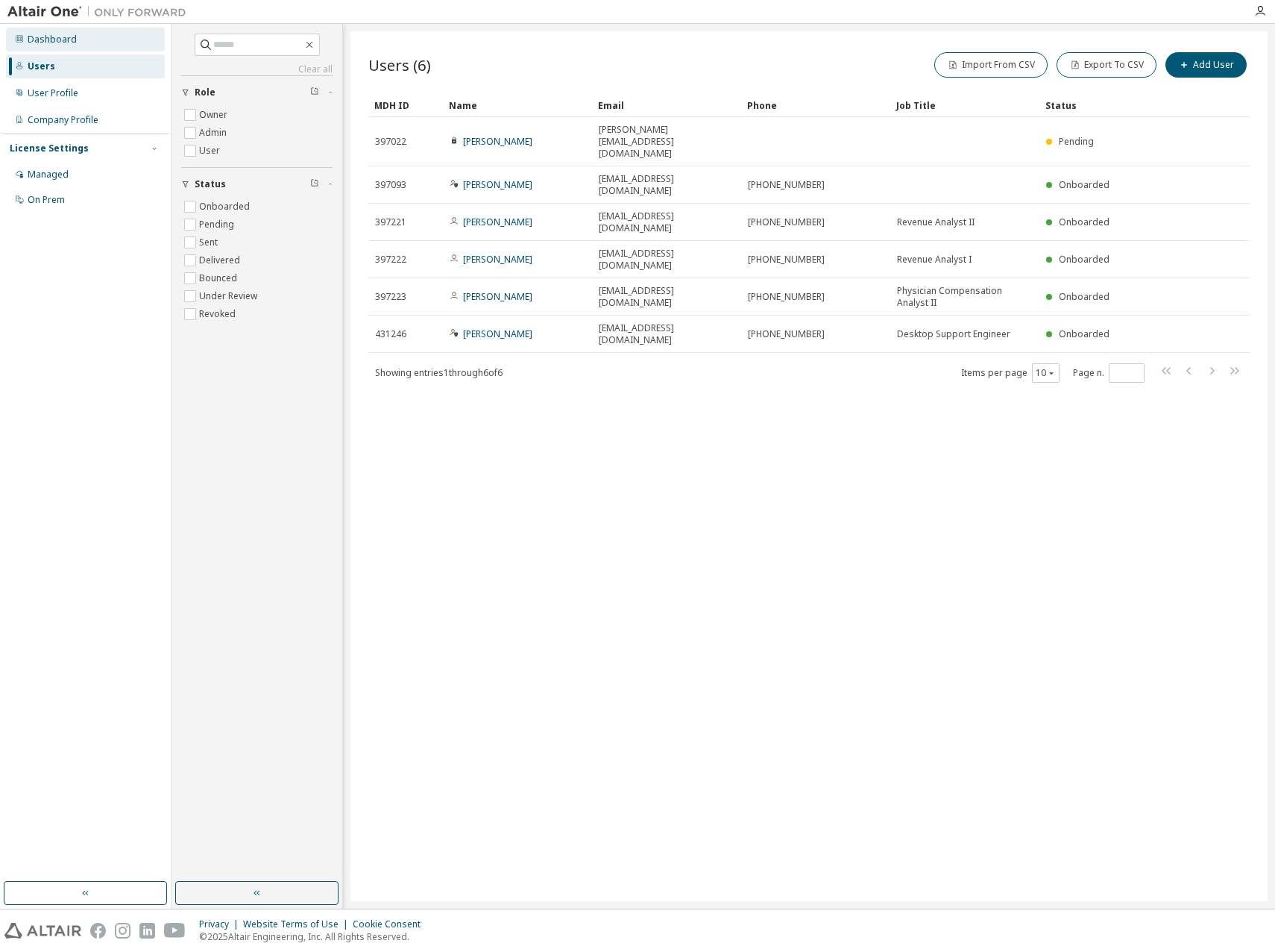
click at [76, 34] on div "Dashboard" at bounding box center [85, 39] width 159 height 24
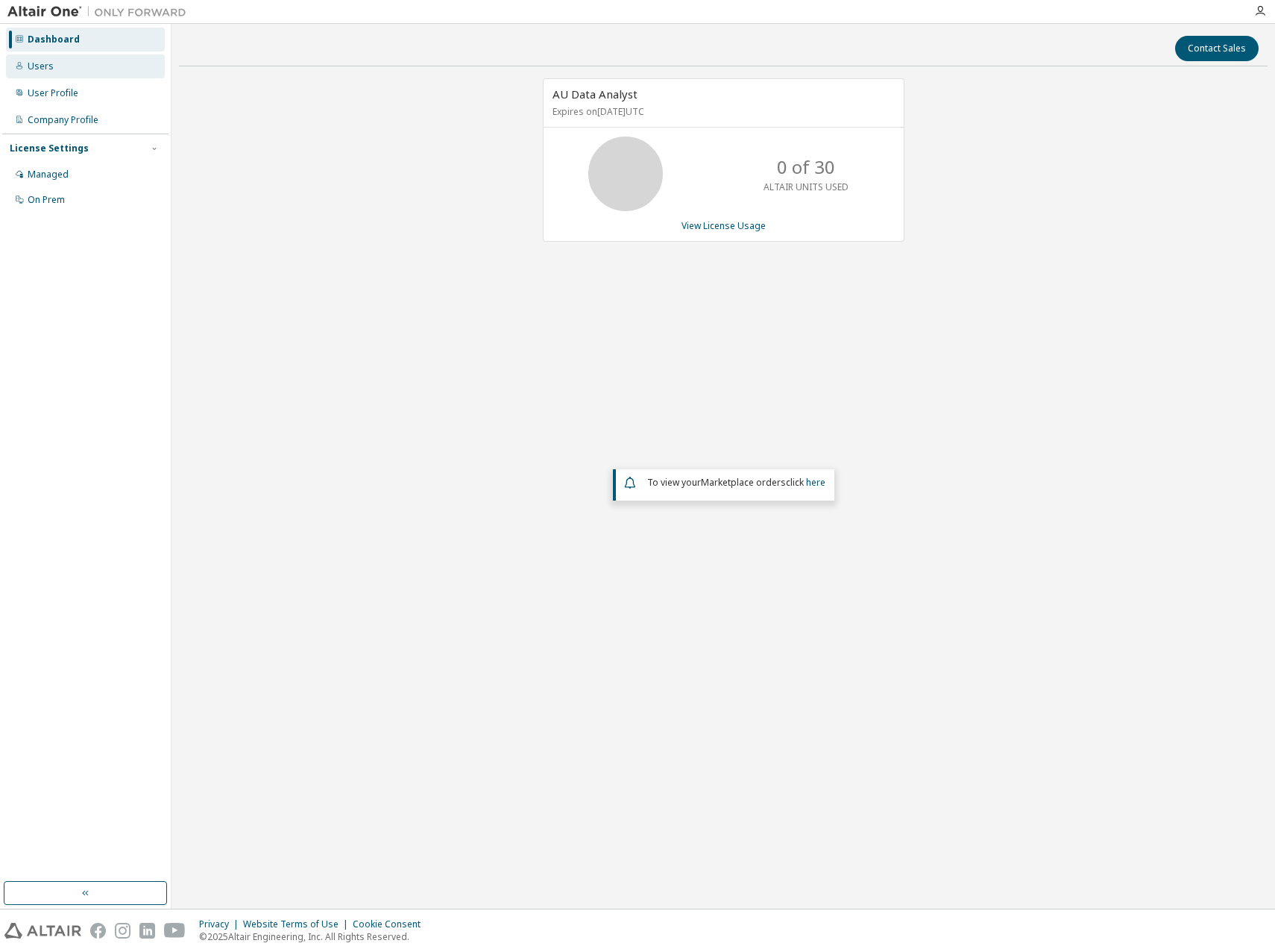
click at [79, 72] on div "Users" at bounding box center [85, 66] width 159 height 24
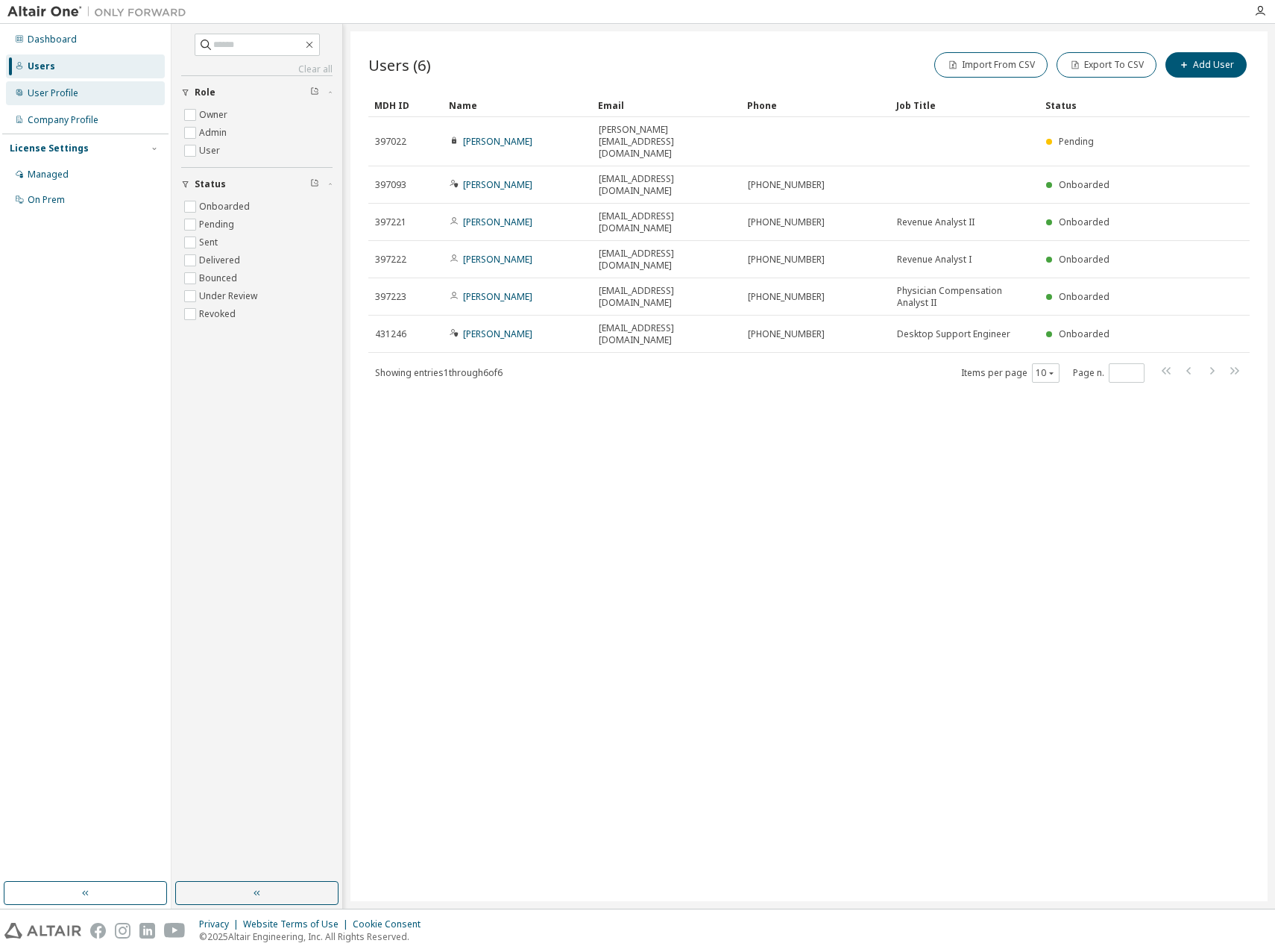
click at [98, 97] on div "User Profile" at bounding box center [85, 93] width 159 height 24
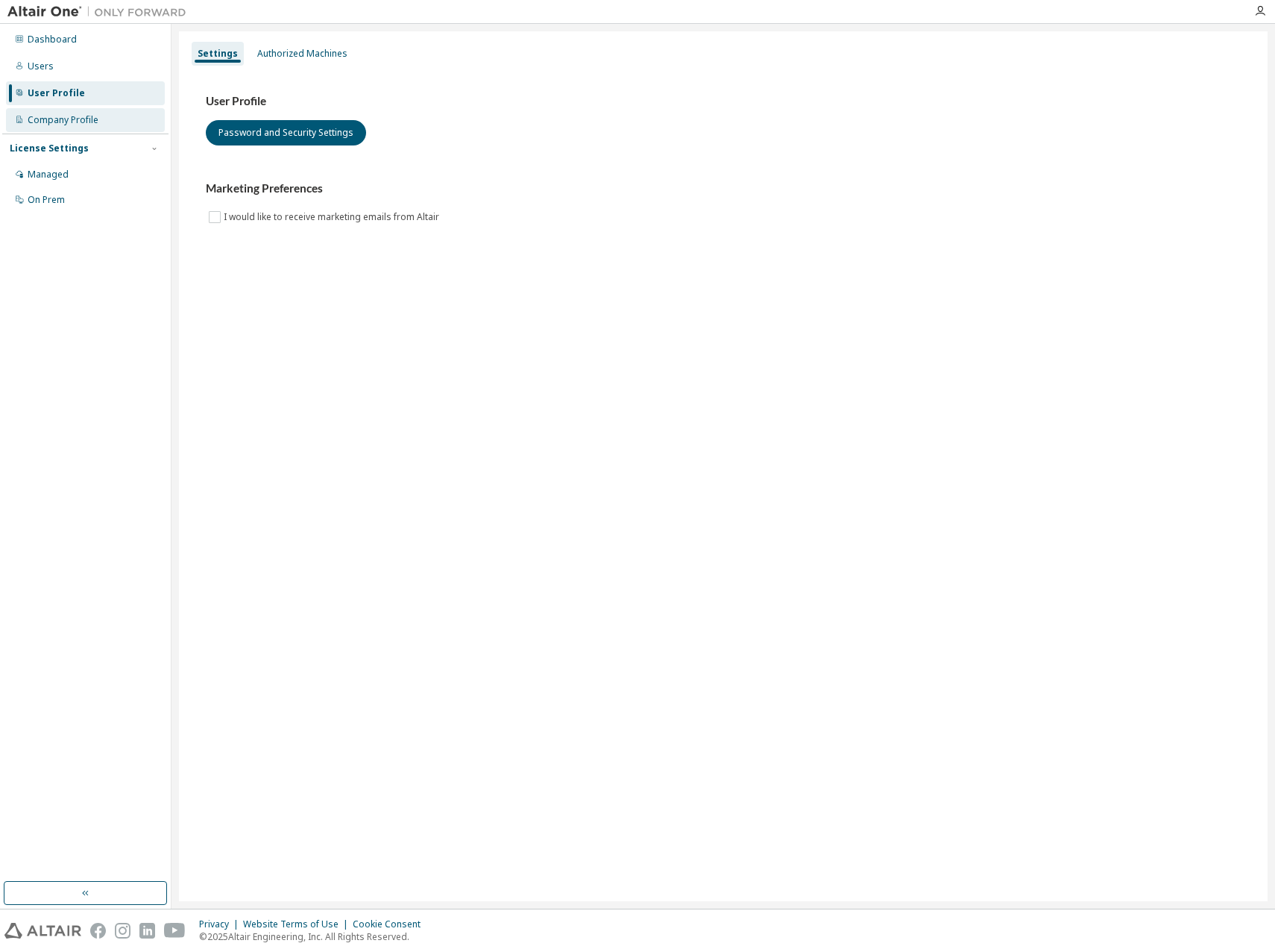
click at [95, 120] on div "Company Profile" at bounding box center [62, 120] width 71 height 12
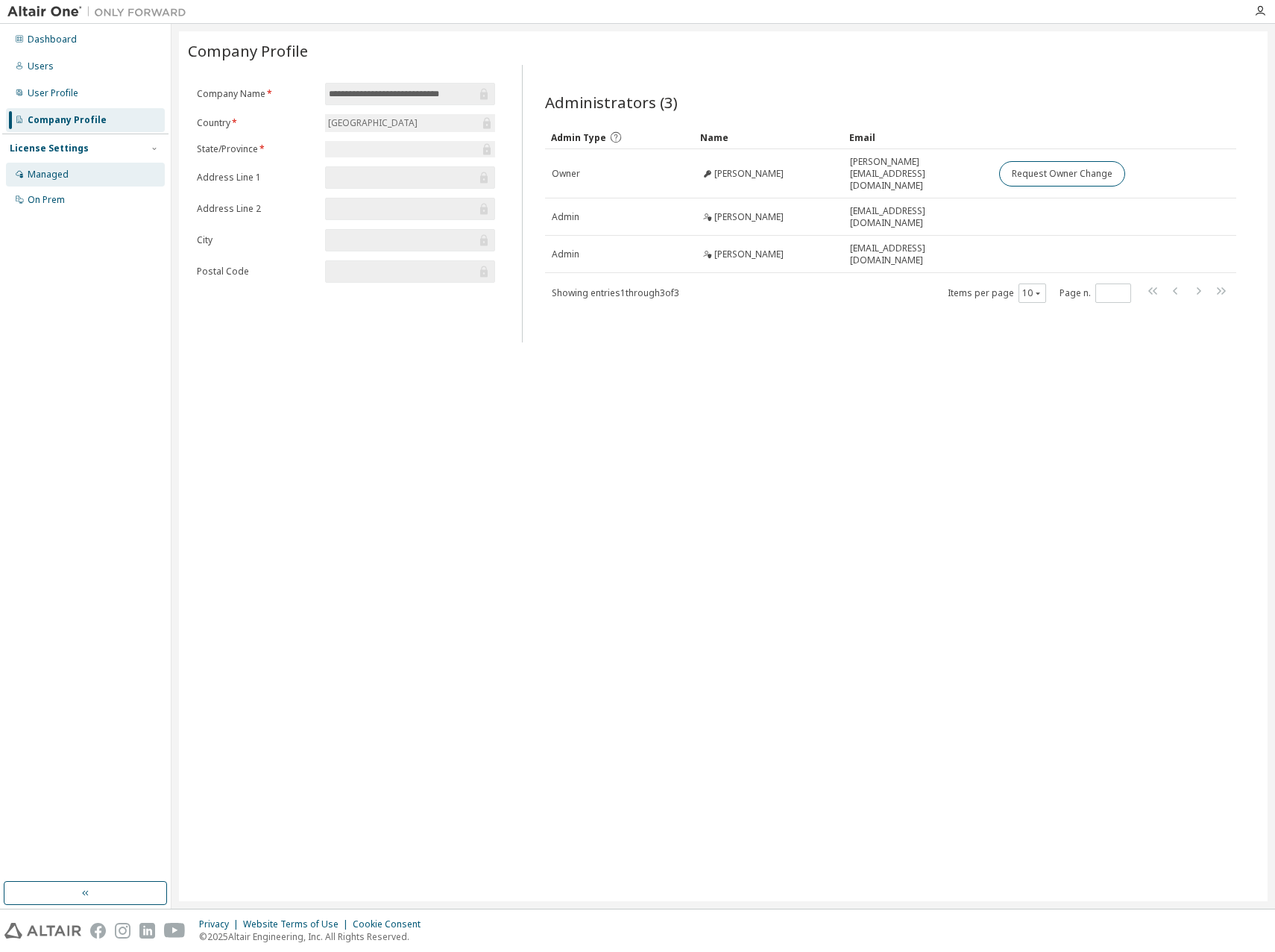
click at [89, 176] on div "Managed" at bounding box center [85, 174] width 159 height 24
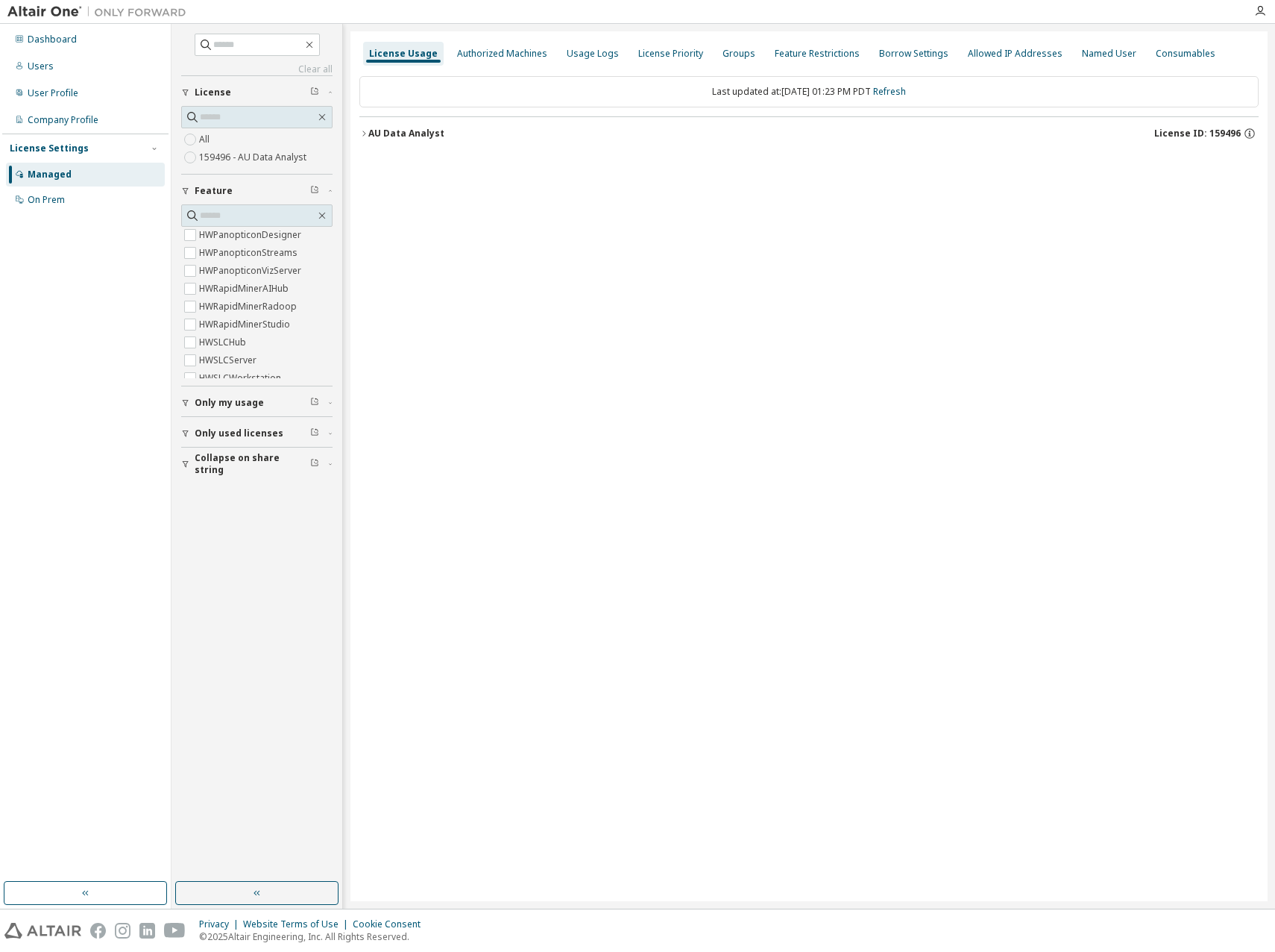
scroll to position [664, 0]
click at [238, 391] on button "Only my usage" at bounding box center [257, 403] width 152 height 33
click at [243, 474] on span "Only used licenses" at bounding box center [238, 476] width 89 height 12
click at [250, 558] on button "Collapse on share string" at bounding box center [257, 550] width 152 height 33
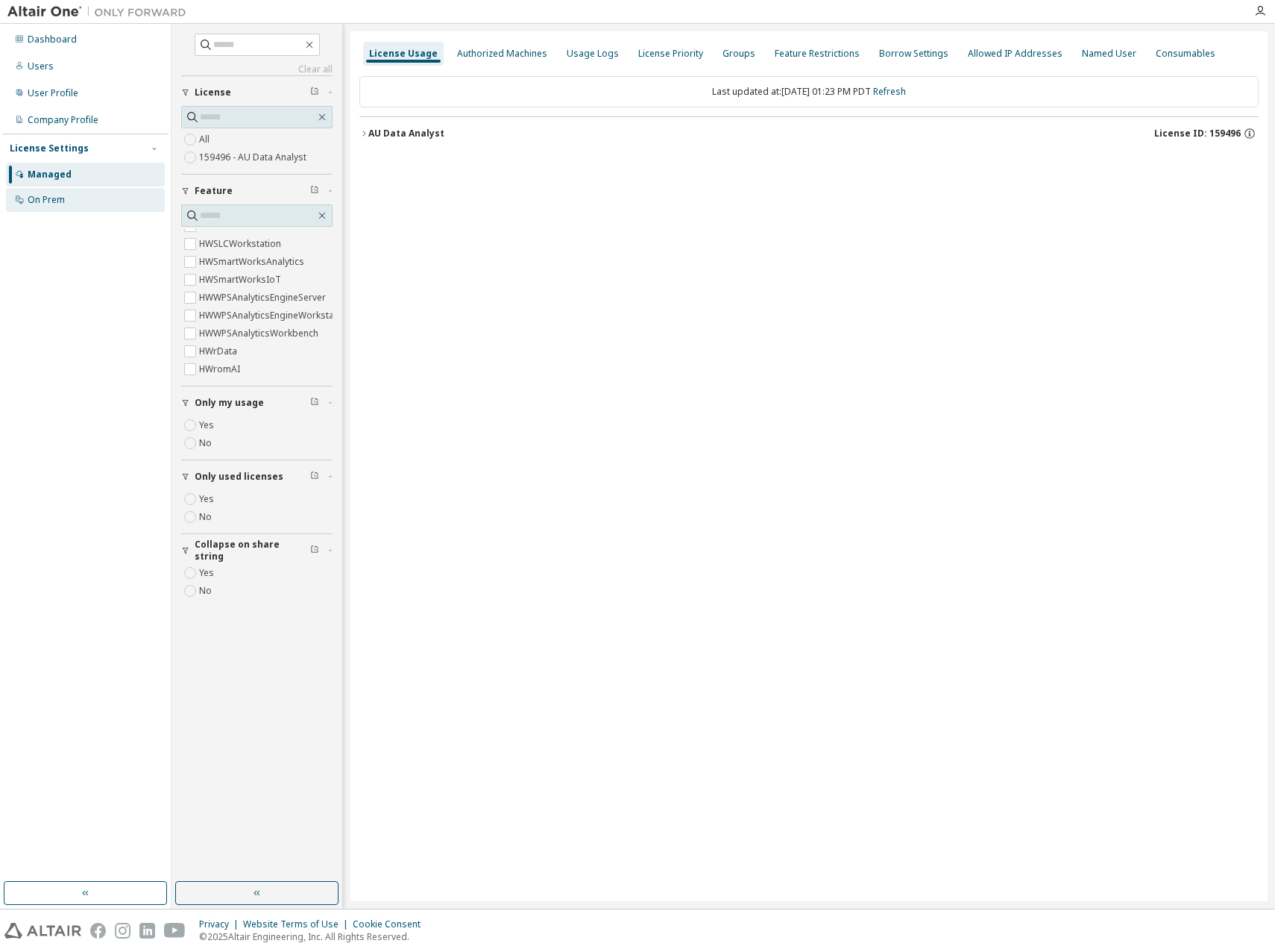
click at [54, 196] on div "On Prem" at bounding box center [46, 199] width 37 height 12
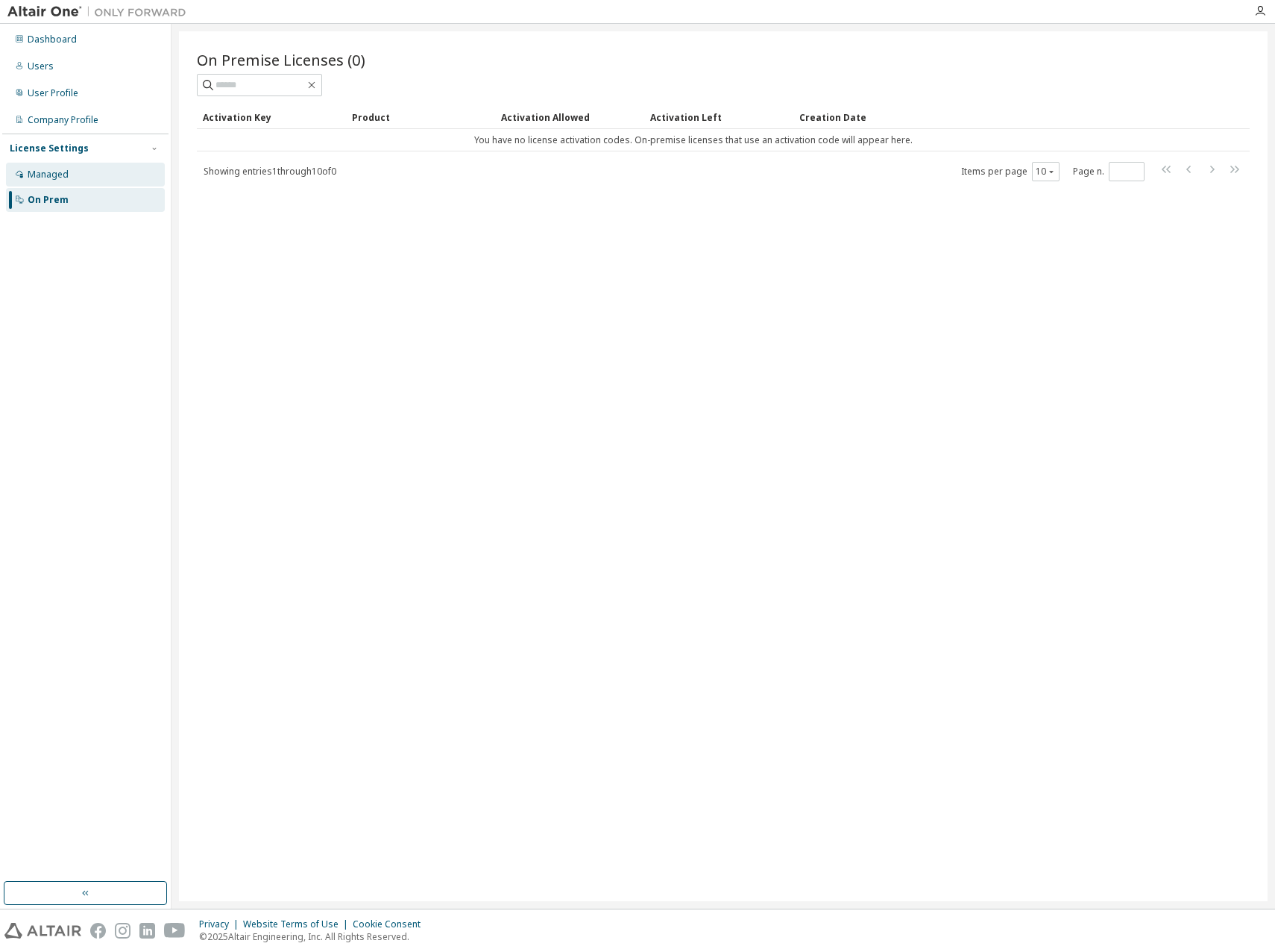
click at [53, 173] on div "Managed" at bounding box center [48, 174] width 41 height 12
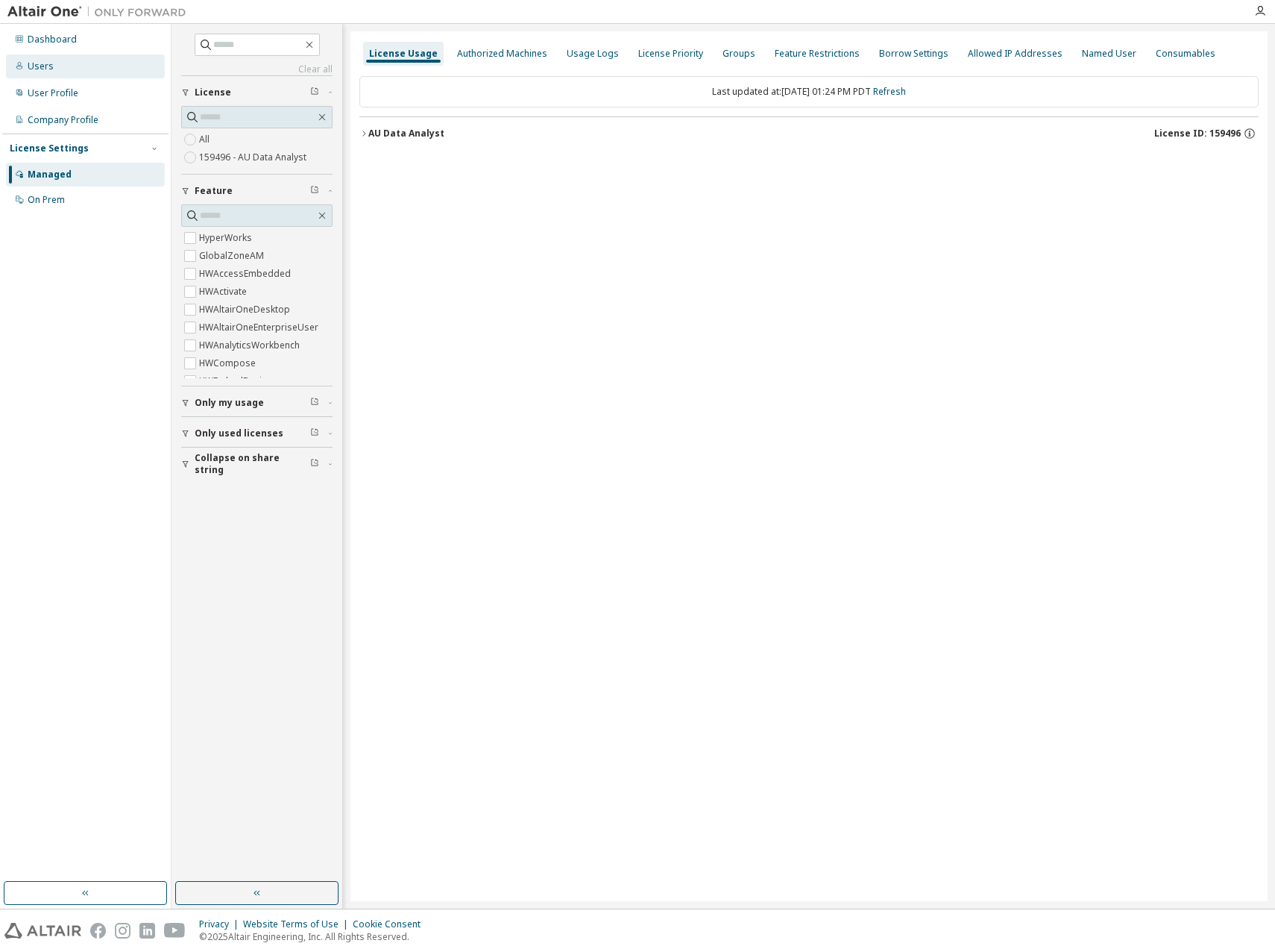
click at [51, 63] on div "Users" at bounding box center [40, 66] width 26 height 12
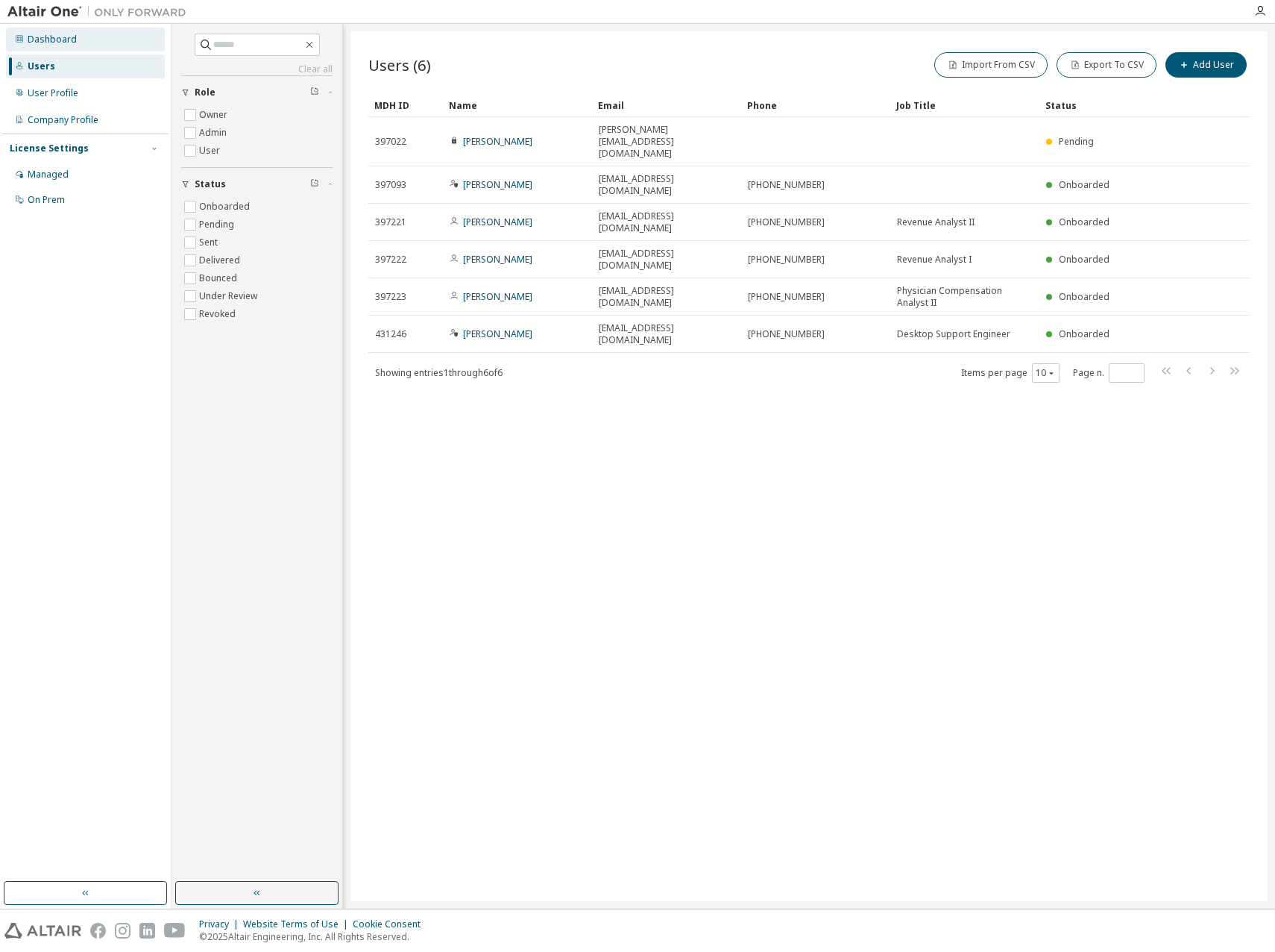
click at [78, 33] on div "Dashboard" at bounding box center [85, 39] width 159 height 24
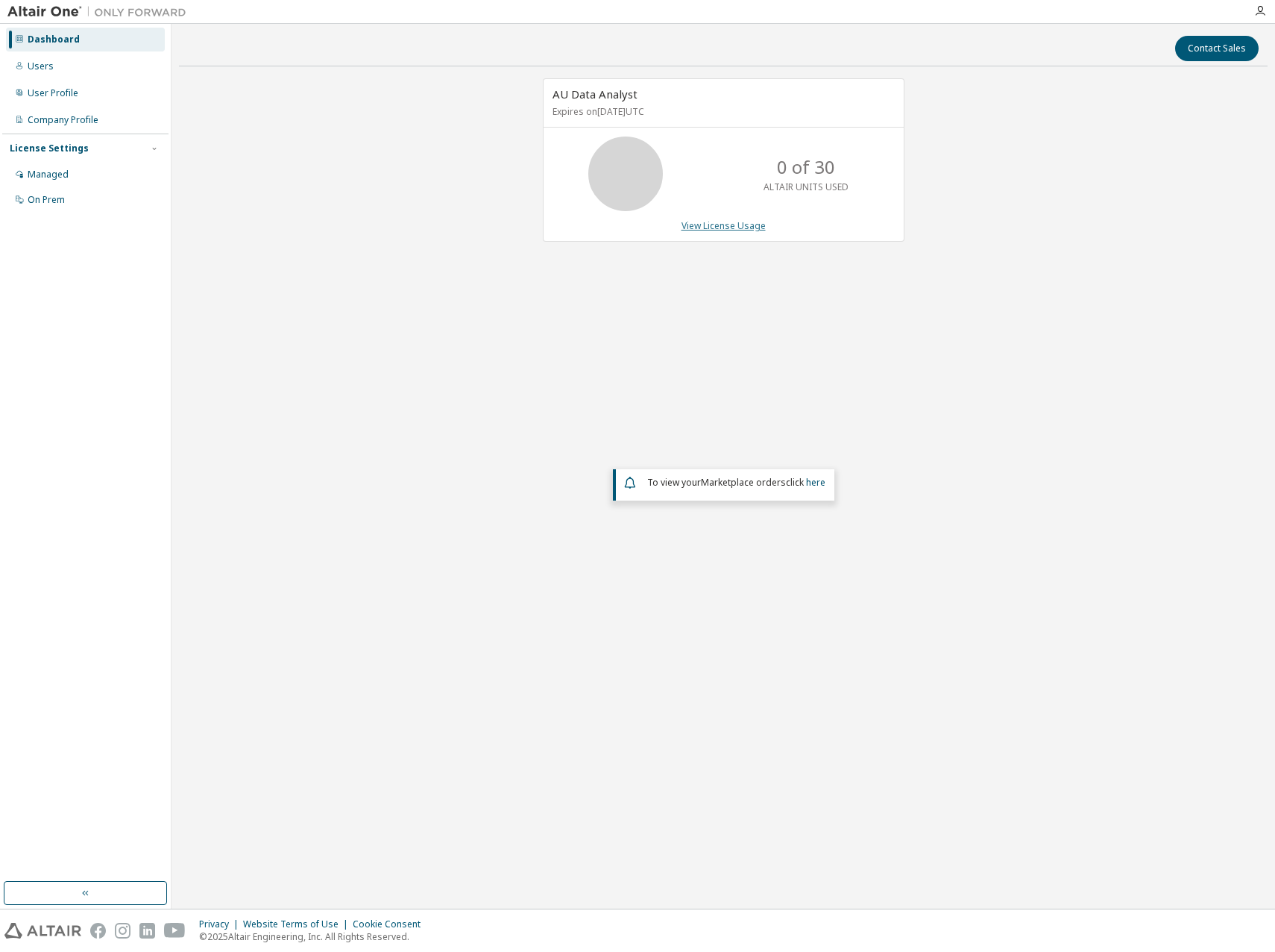
click at [738, 229] on link "View License Usage" at bounding box center [724, 225] width 85 height 13
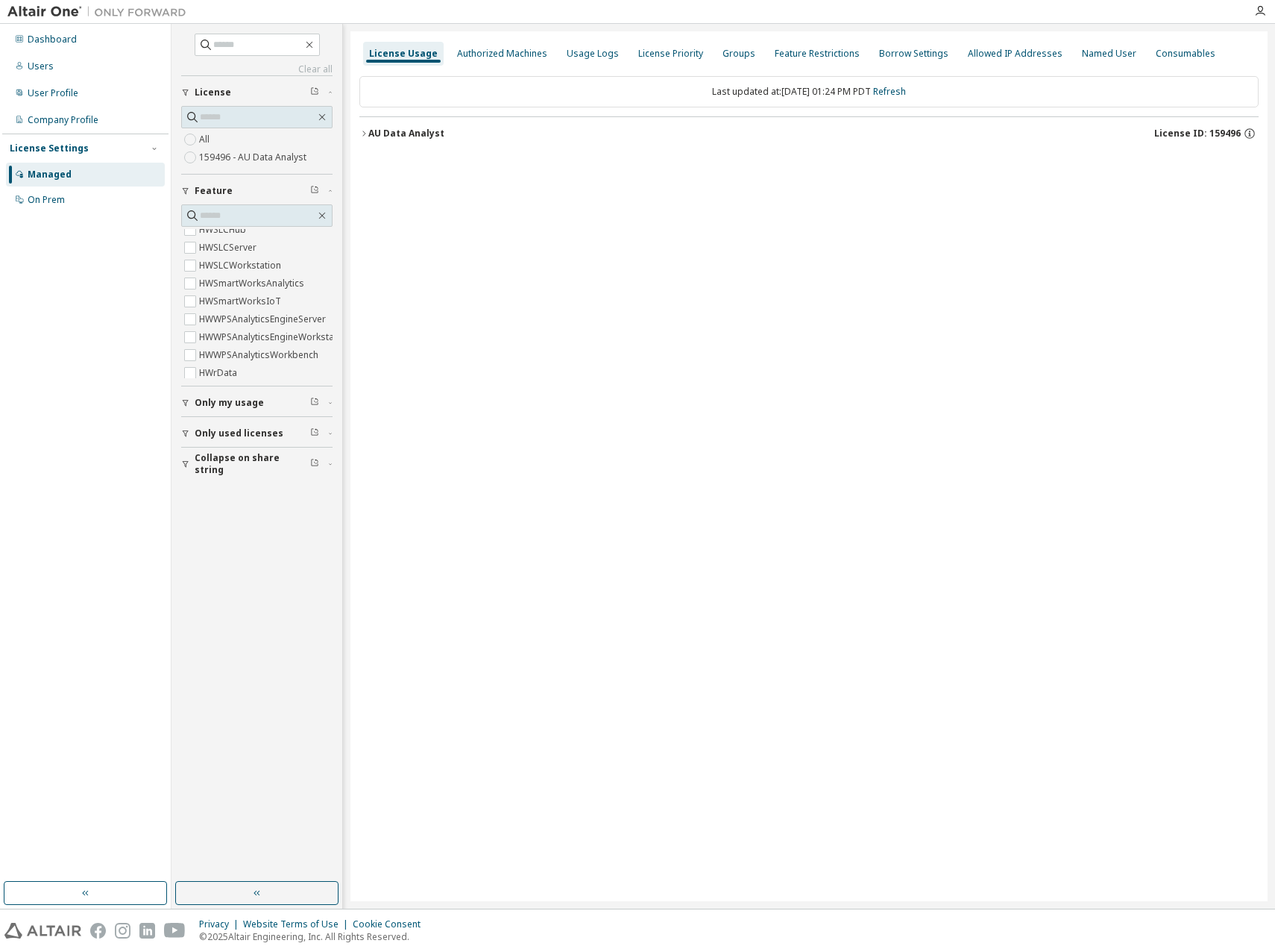
scroll to position [664, 0]
click at [203, 215] on input "text" at bounding box center [258, 215] width 116 height 15
type input "*******"
